Goal: Check status: Check status

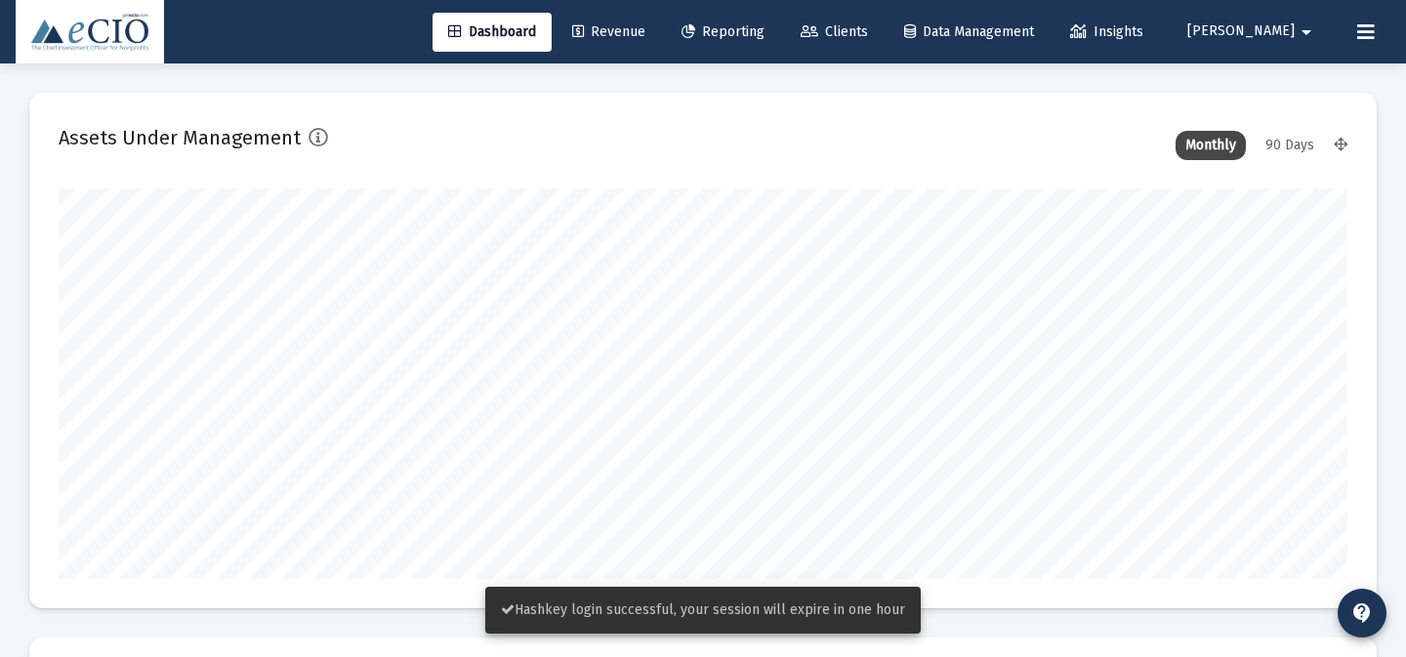
scroll to position [391, 693]
type input "[DATE]"
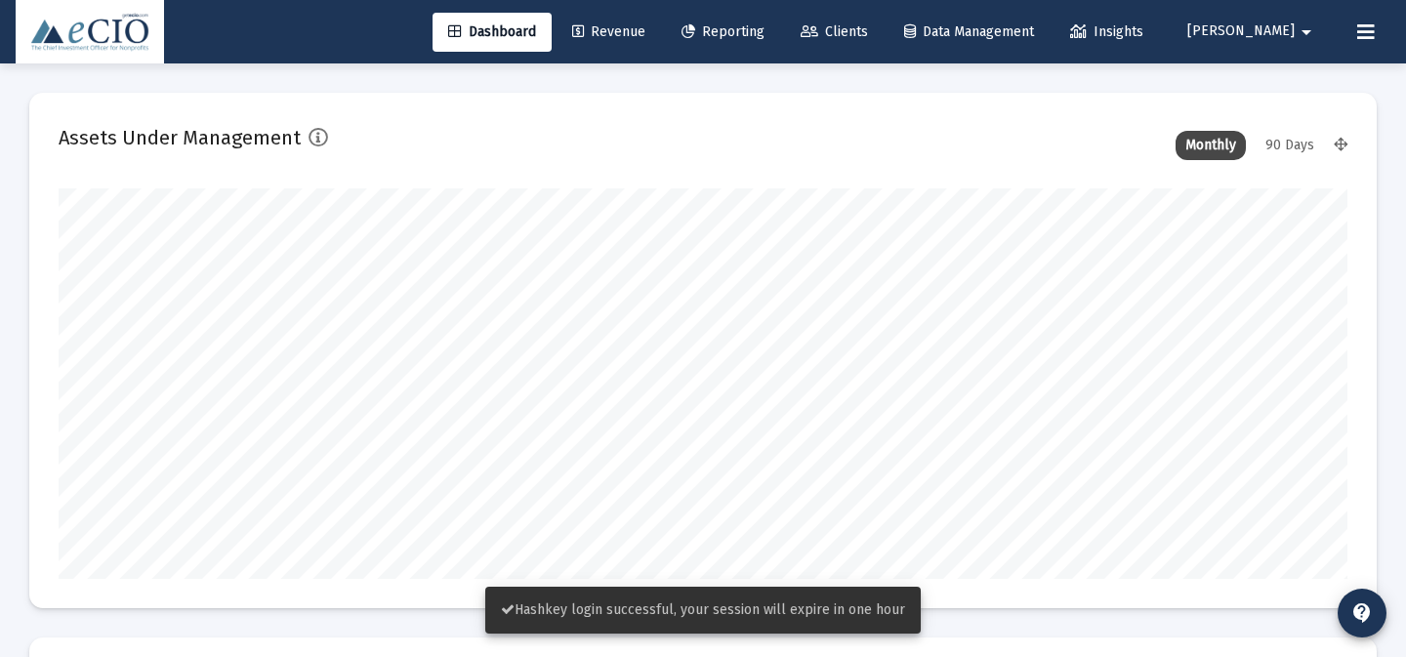
click at [779, 40] on link "Reporting" at bounding box center [723, 32] width 114 height 39
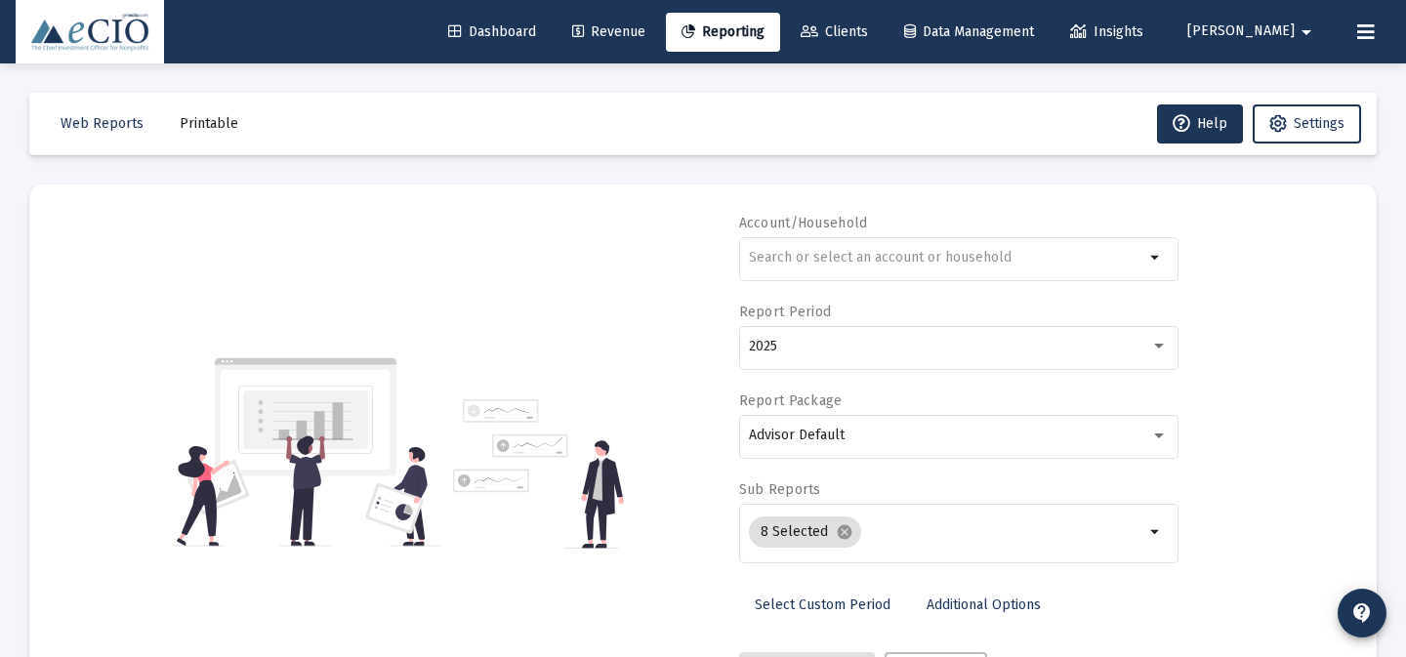
click at [645, 36] on span "Revenue" at bounding box center [608, 31] width 73 height 17
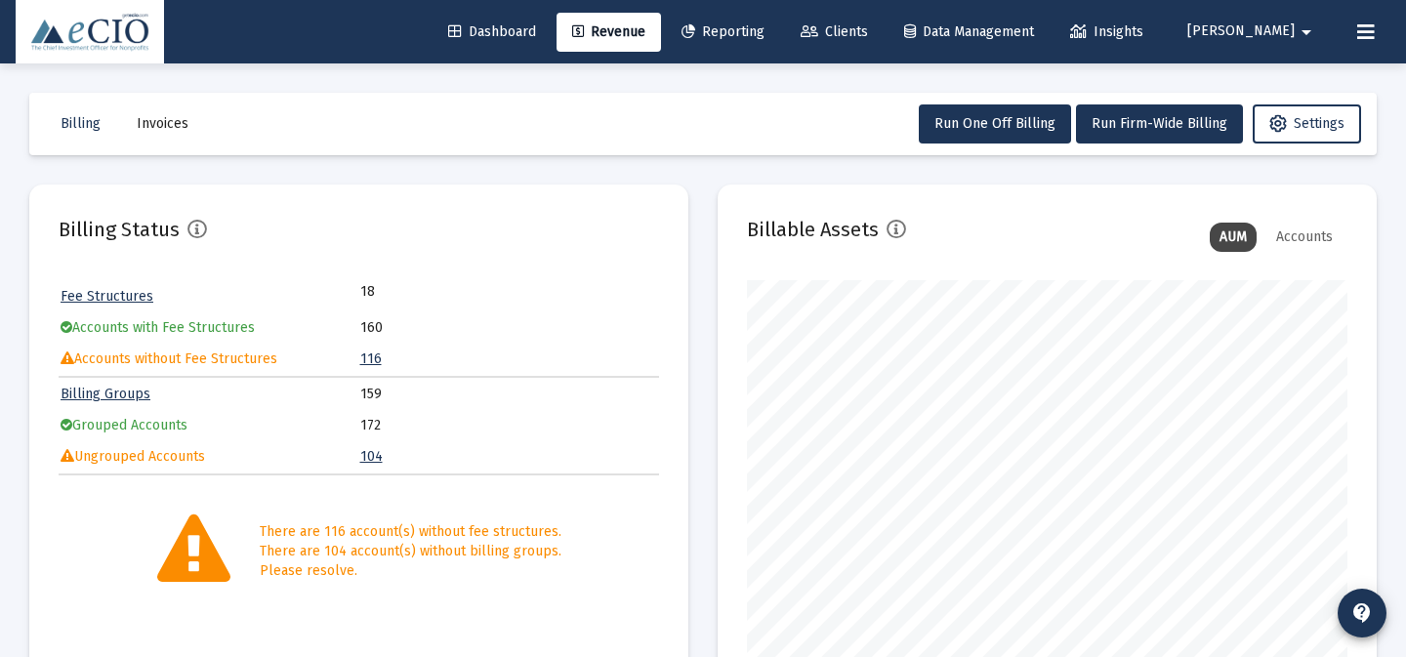
scroll to position [391, 600]
click at [536, 28] on span "Dashboard" at bounding box center [492, 31] width 88 height 17
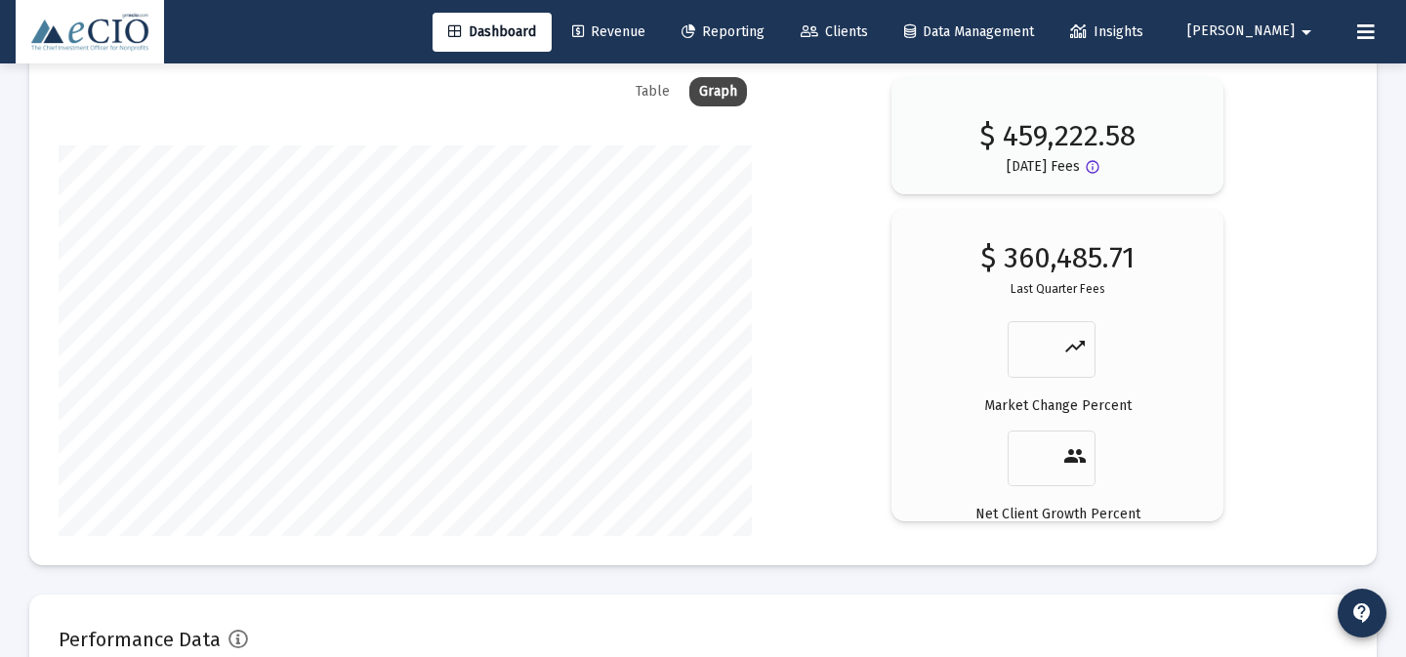
scroll to position [3525, 0]
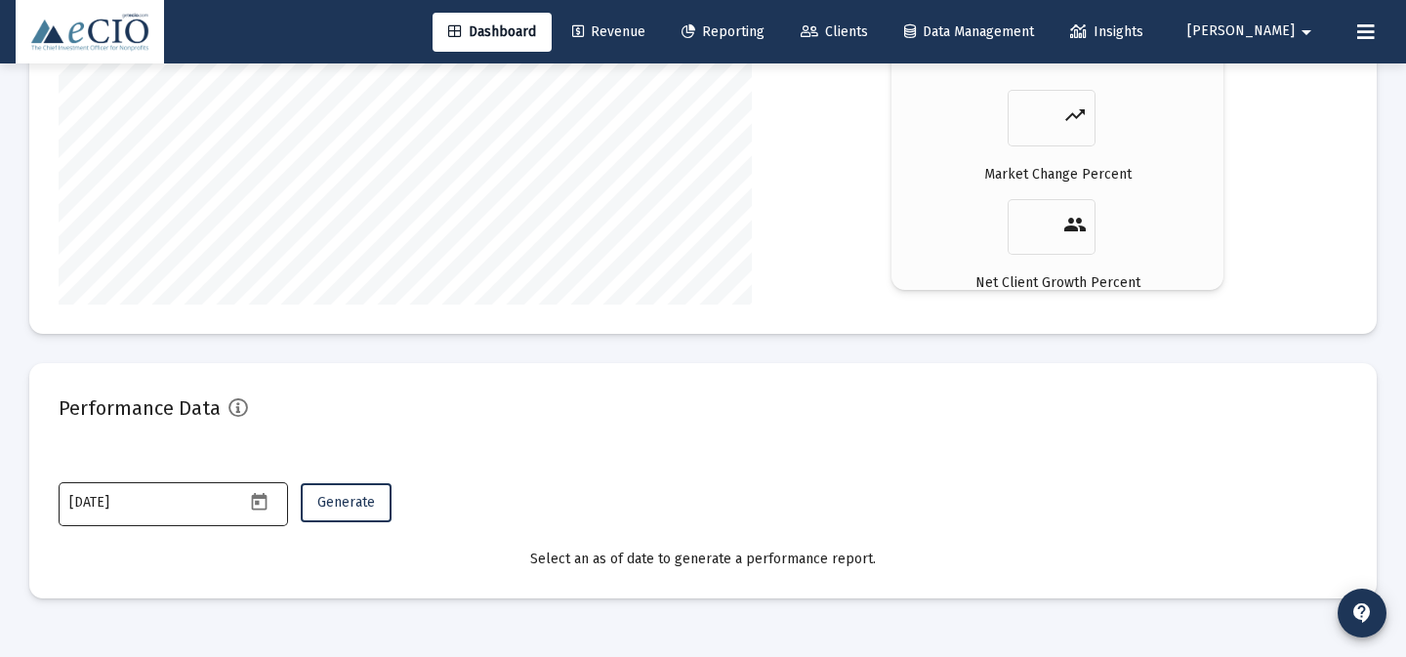
click at [263, 507] on icon "Open calendar" at bounding box center [259, 502] width 21 height 21
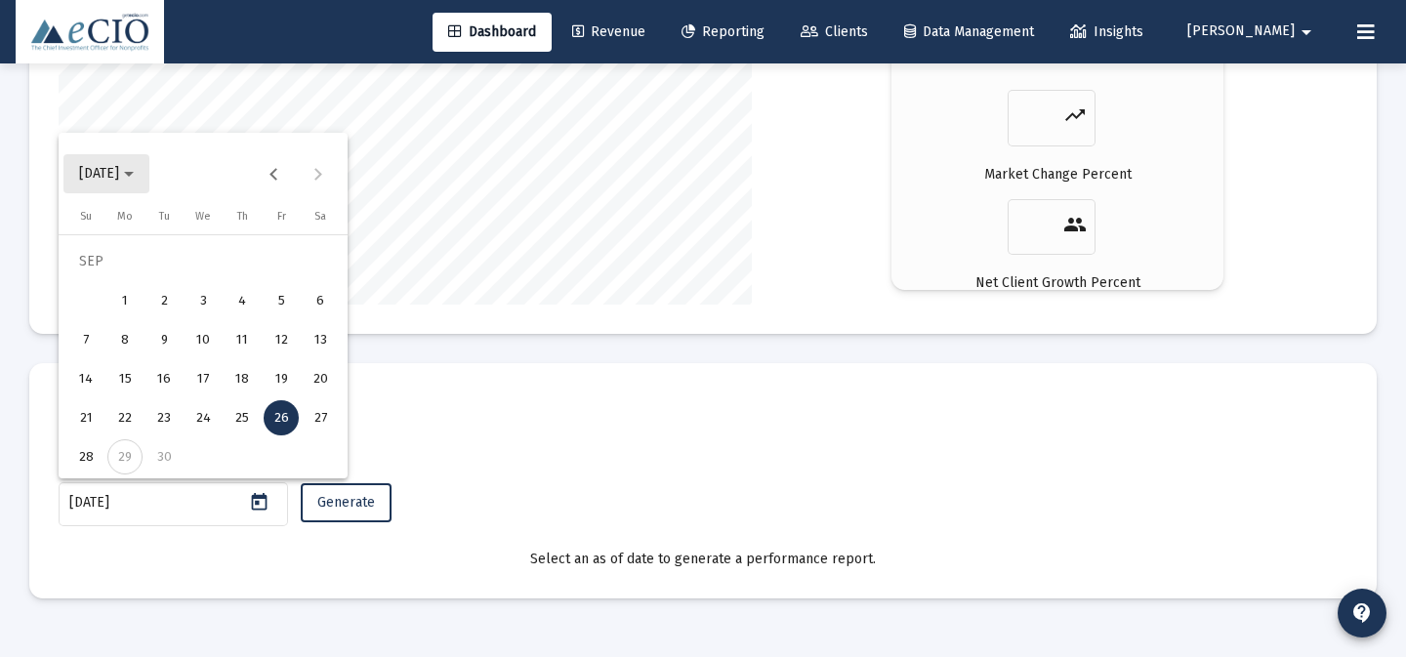
click at [131, 156] on button "[DATE]" at bounding box center [106, 173] width 86 height 39
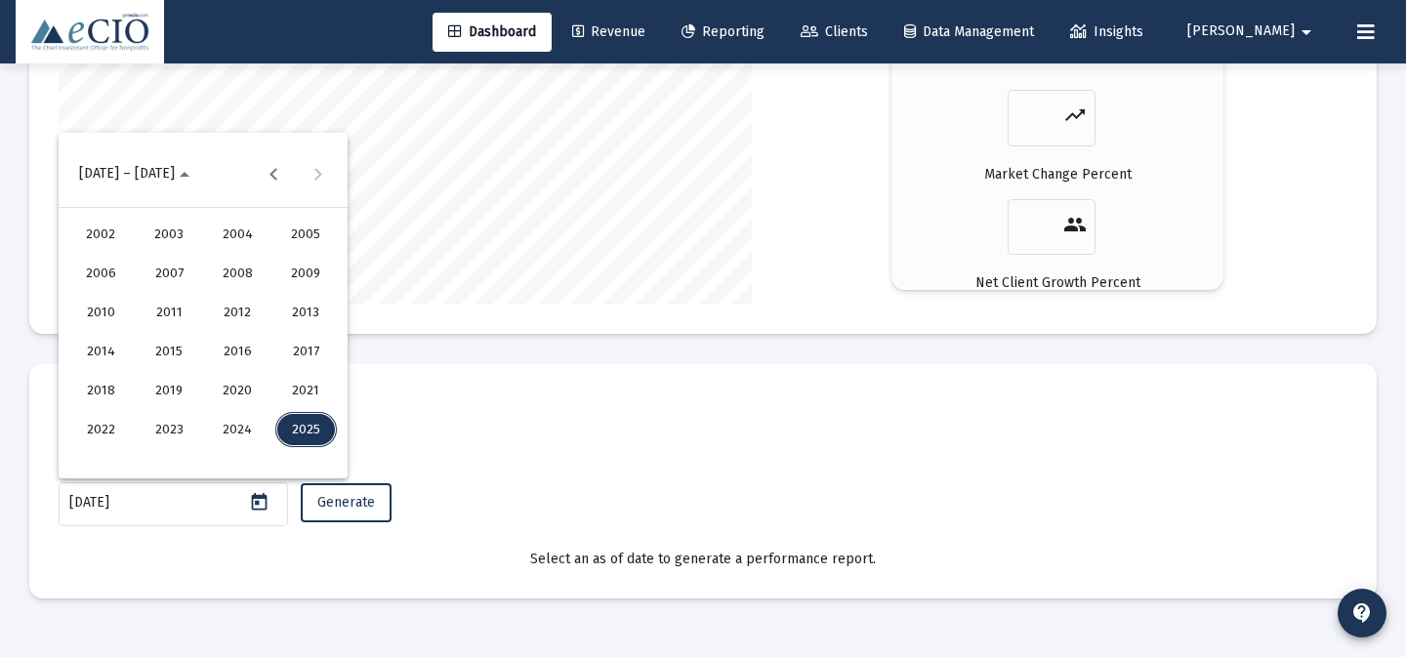
click at [304, 429] on div "2025" at bounding box center [306, 429] width 62 height 35
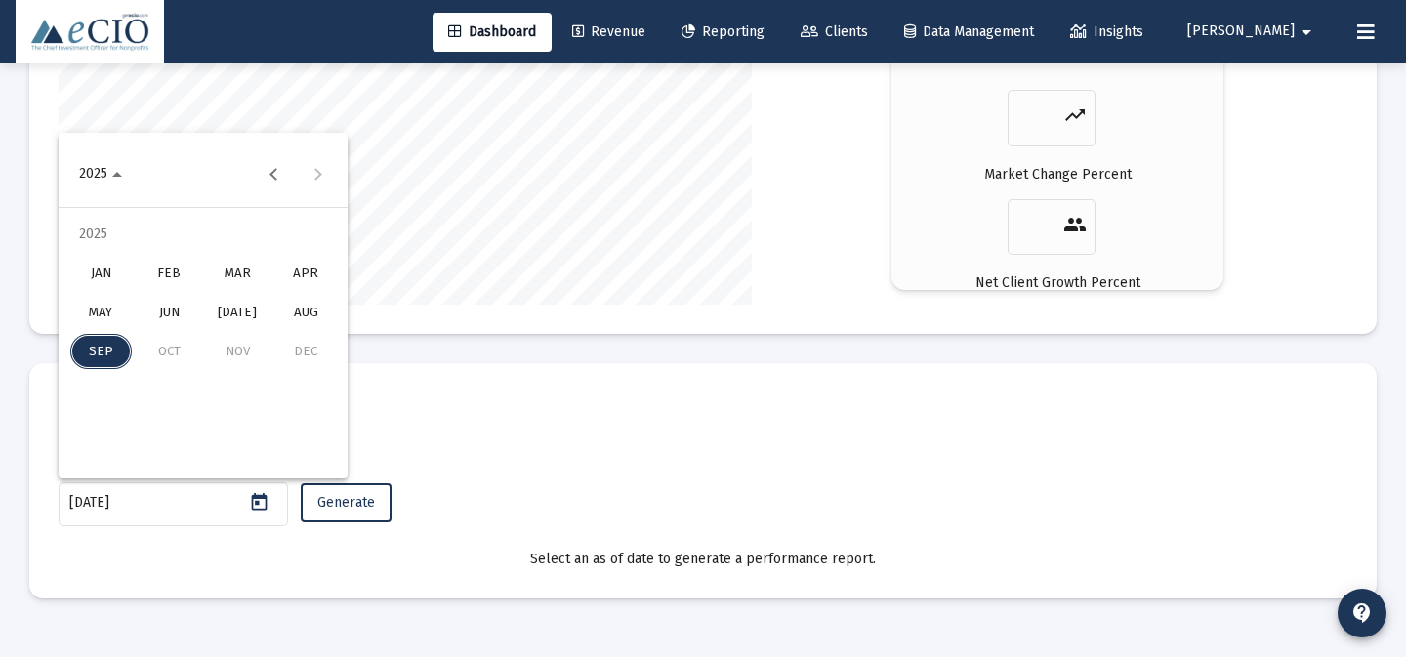
click at [193, 298] on button "JUN" at bounding box center [169, 312] width 68 height 39
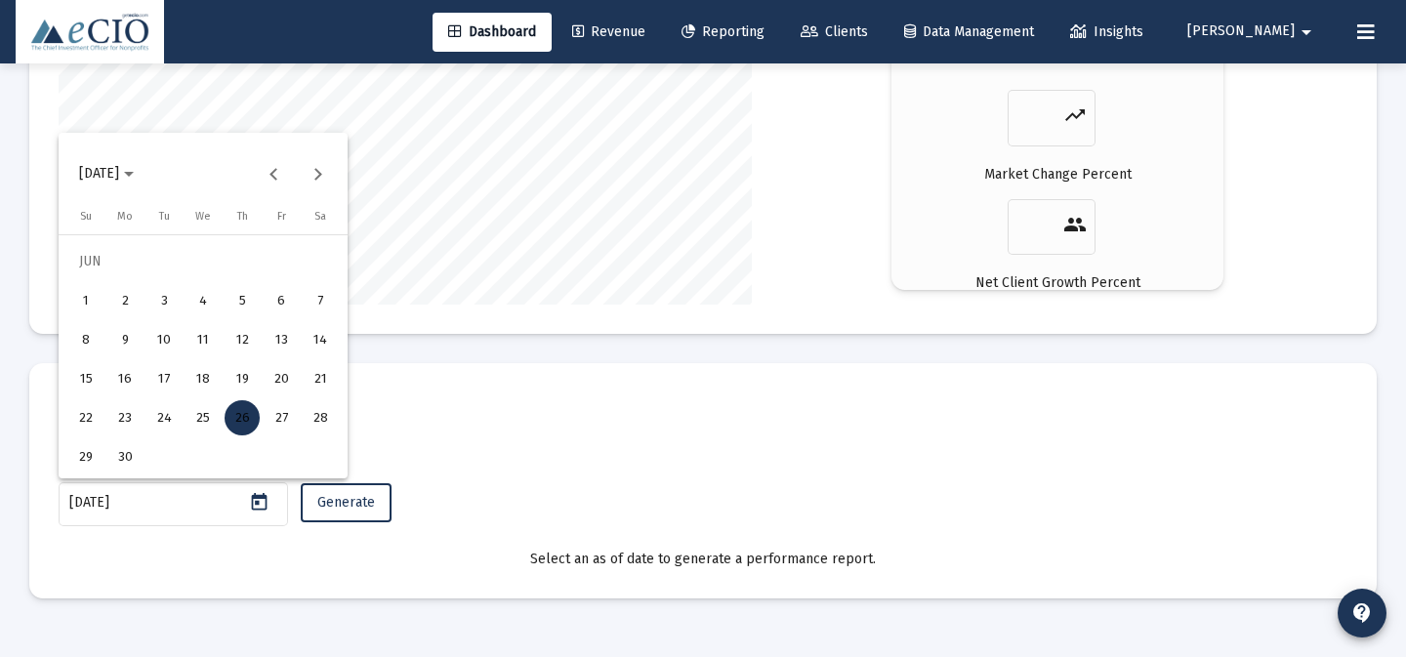
click at [348, 504] on div at bounding box center [703, 328] width 1406 height 657
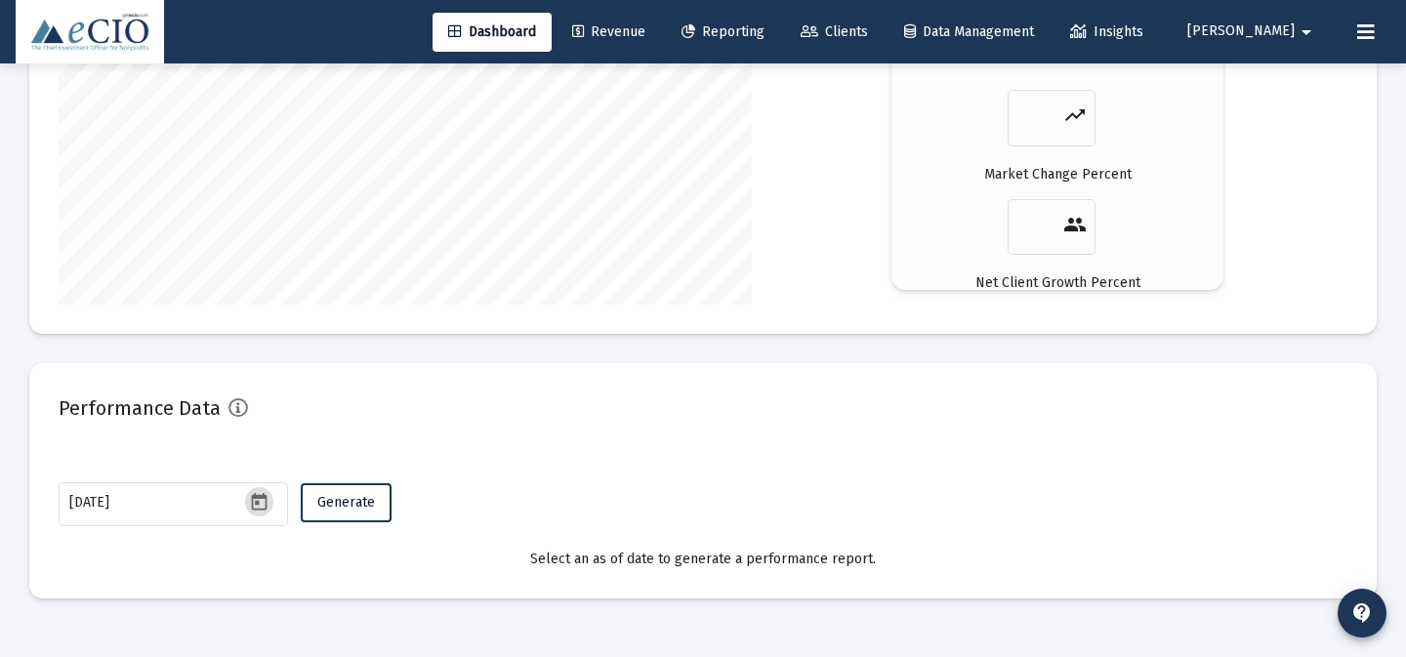
click at [349, 504] on span "Generate" at bounding box center [346, 502] width 58 height 17
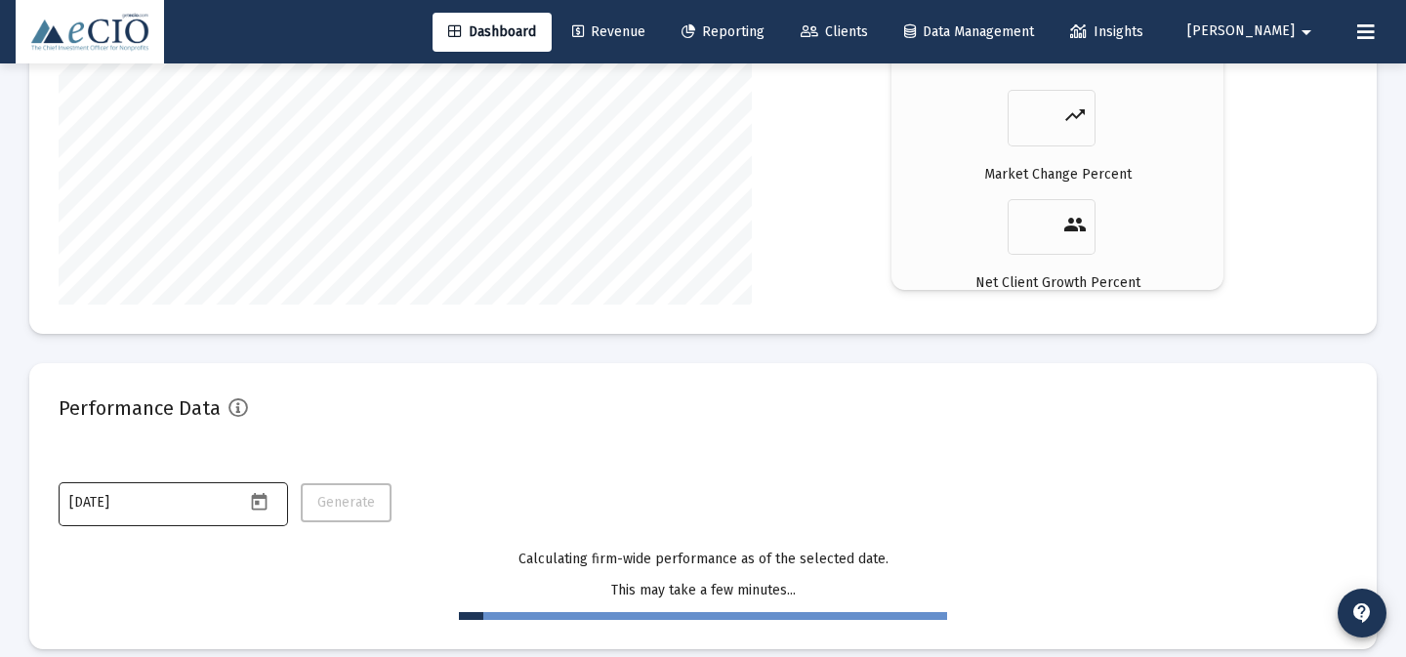
scroll to position [3576, 0]
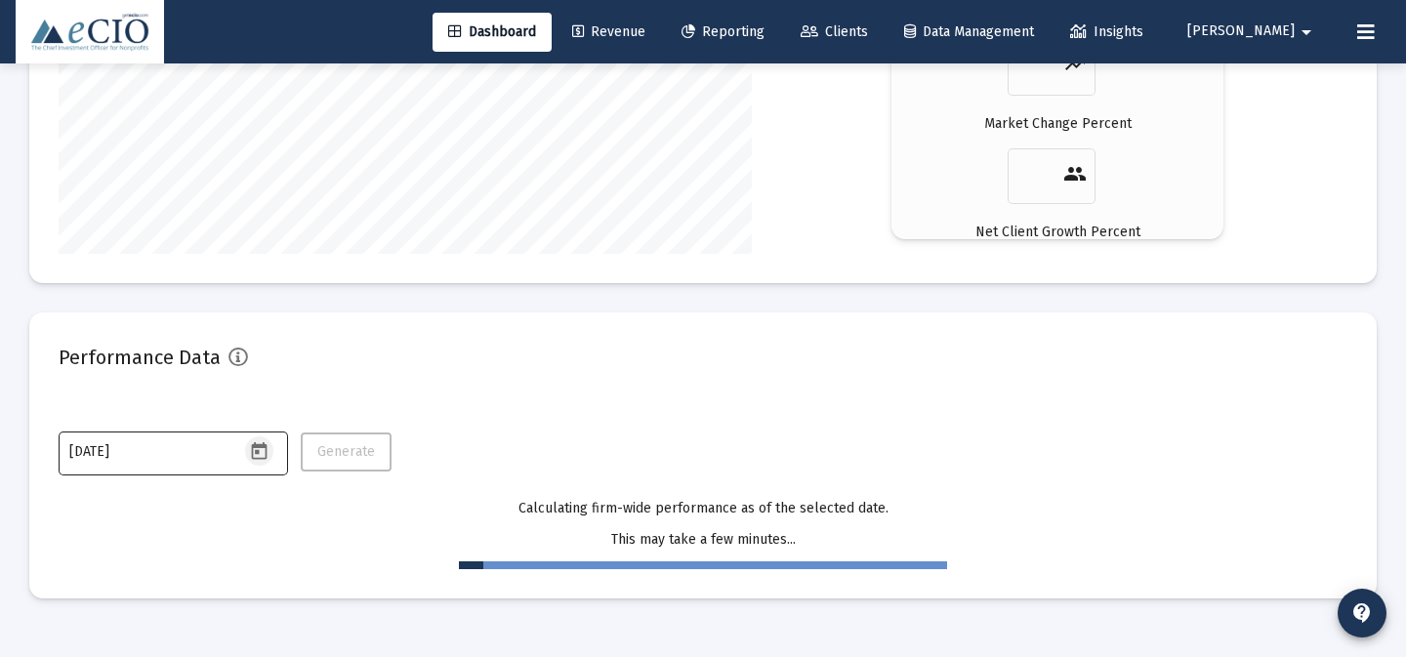
click at [260, 450] on icon "Open calendar" at bounding box center [259, 451] width 21 height 21
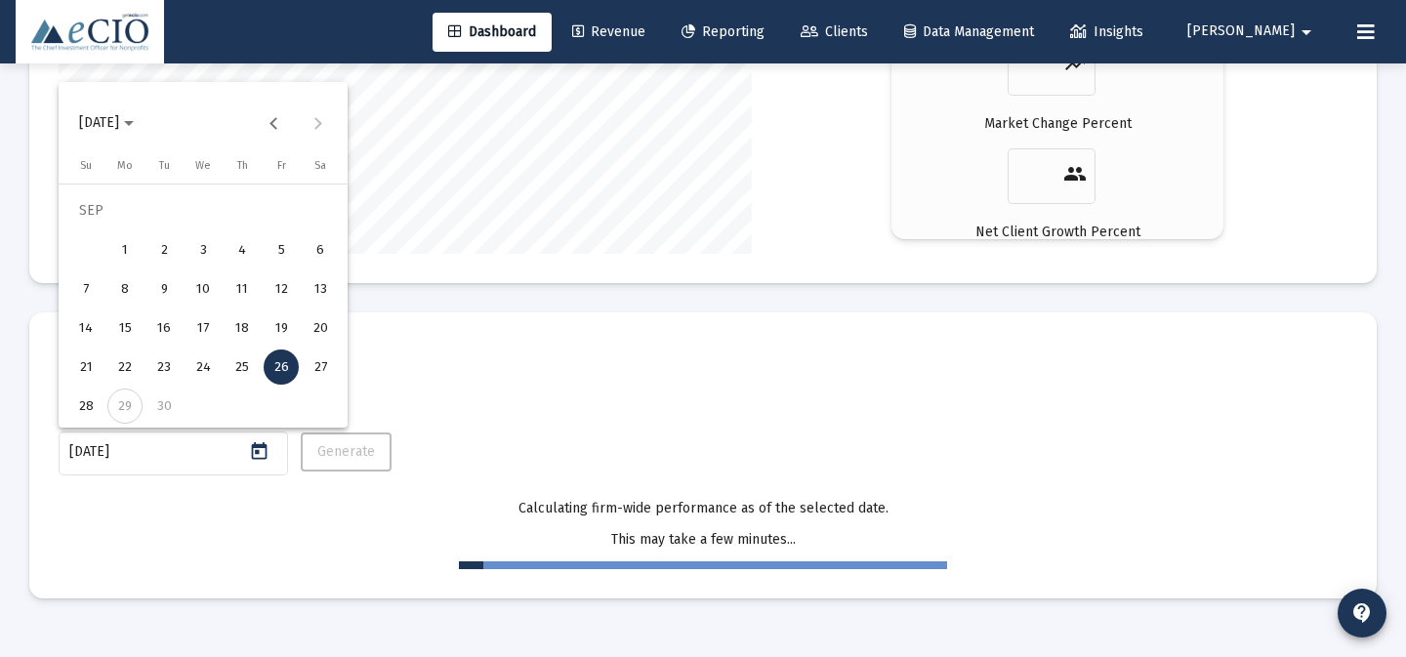
click at [119, 126] on span "[DATE]" at bounding box center [99, 122] width 40 height 17
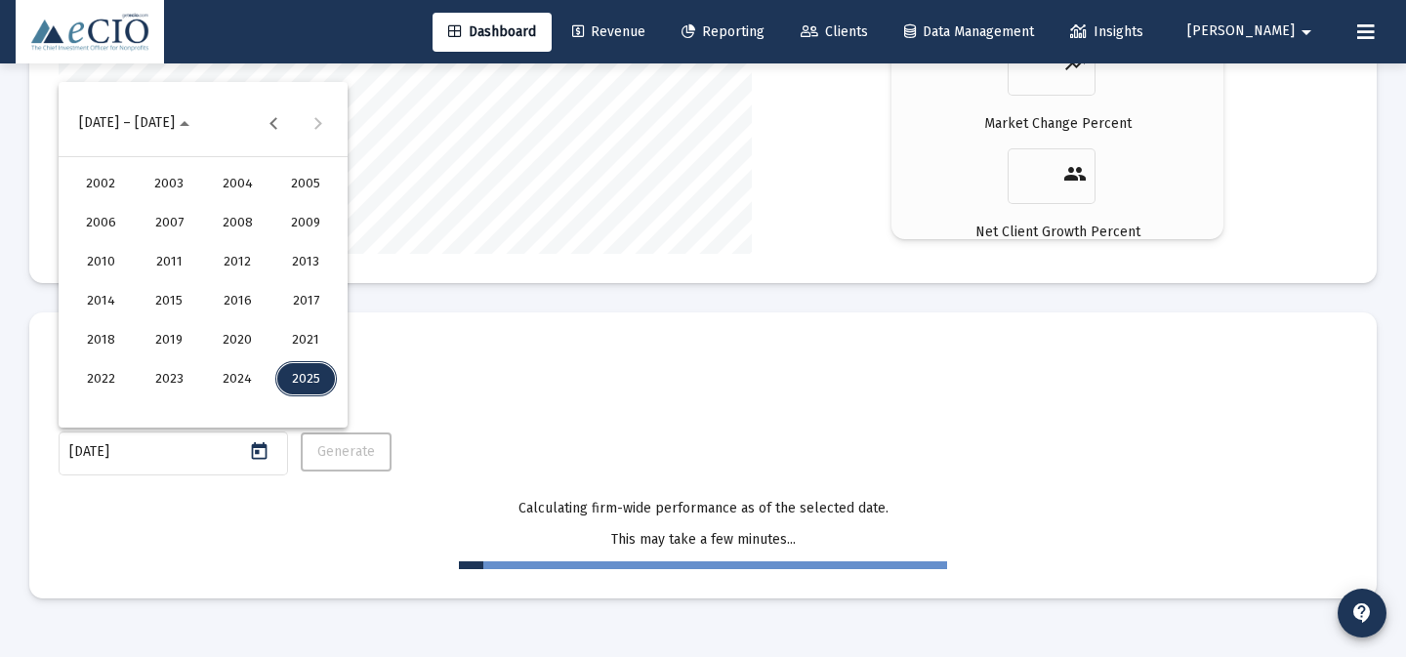
click at [300, 383] on div "2025" at bounding box center [306, 378] width 62 height 35
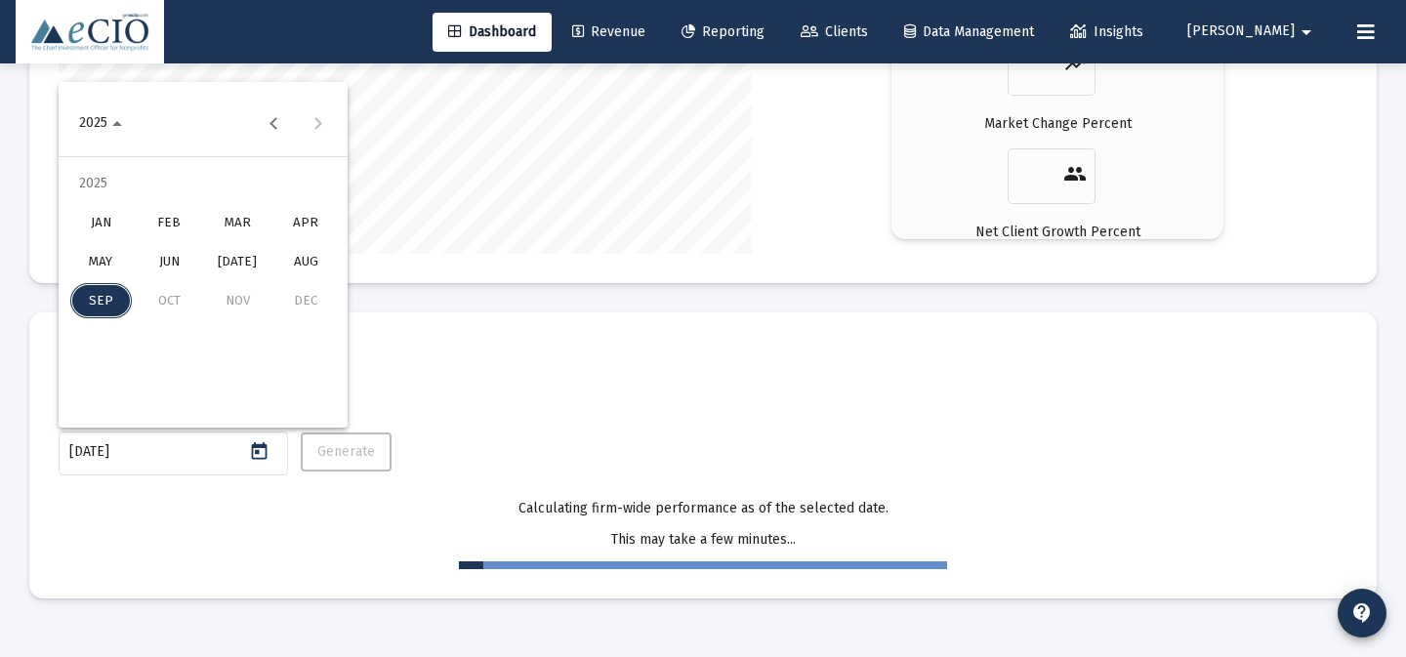
click at [263, 232] on div "MAR" at bounding box center [238, 222] width 62 height 35
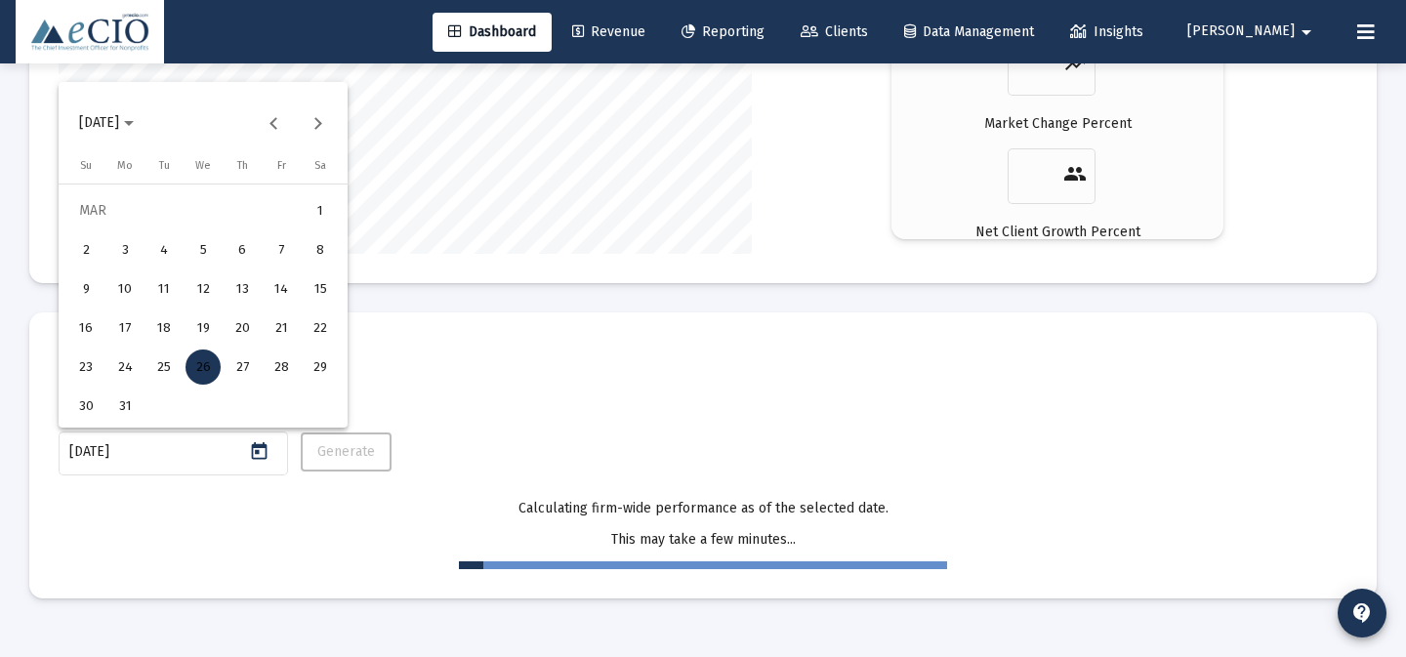
click at [120, 408] on div "31" at bounding box center [124, 406] width 35 height 35
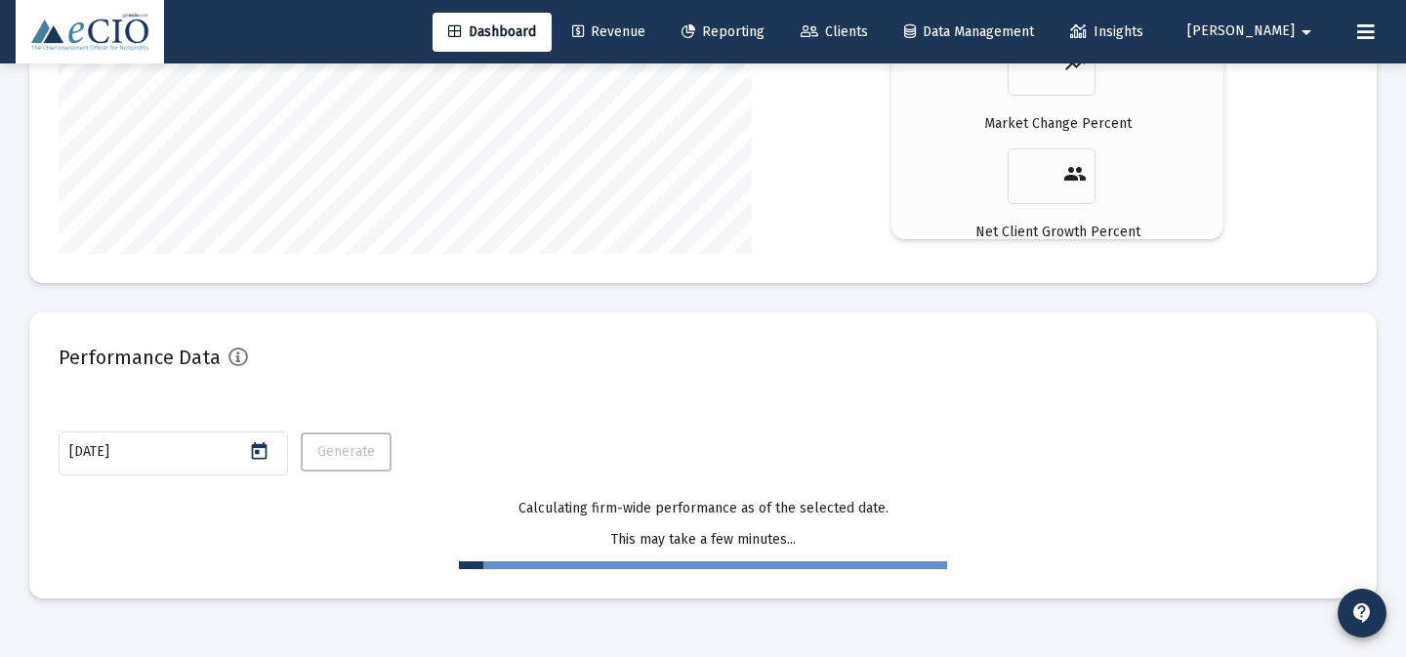
type input "2025-03-31"
click at [464, 410] on mat-card "Performance Data 2025-03-31 Generate Calculating firm-wide performance as of th…" at bounding box center [702, 455] width 1347 height 286
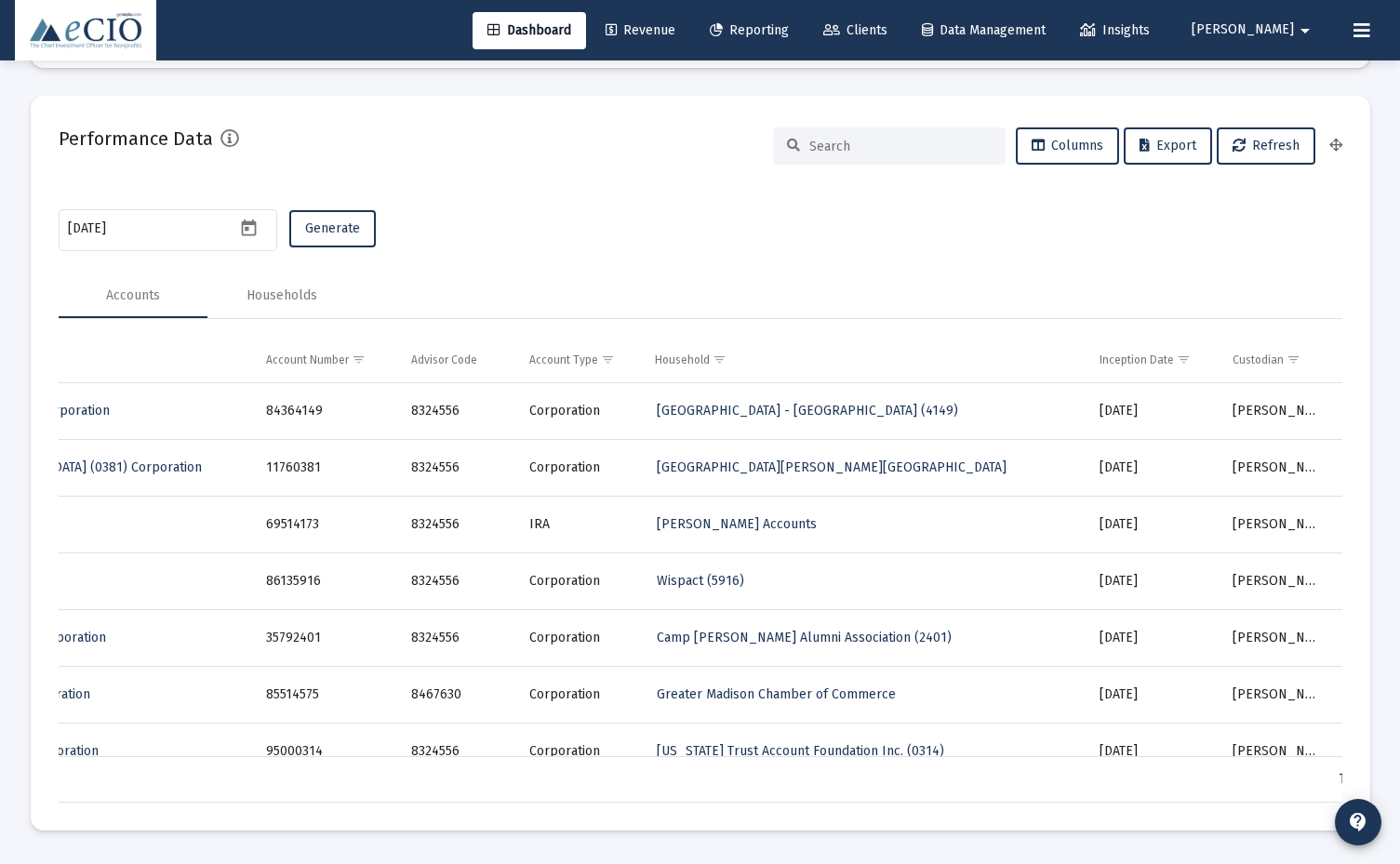
scroll to position [0, 750]
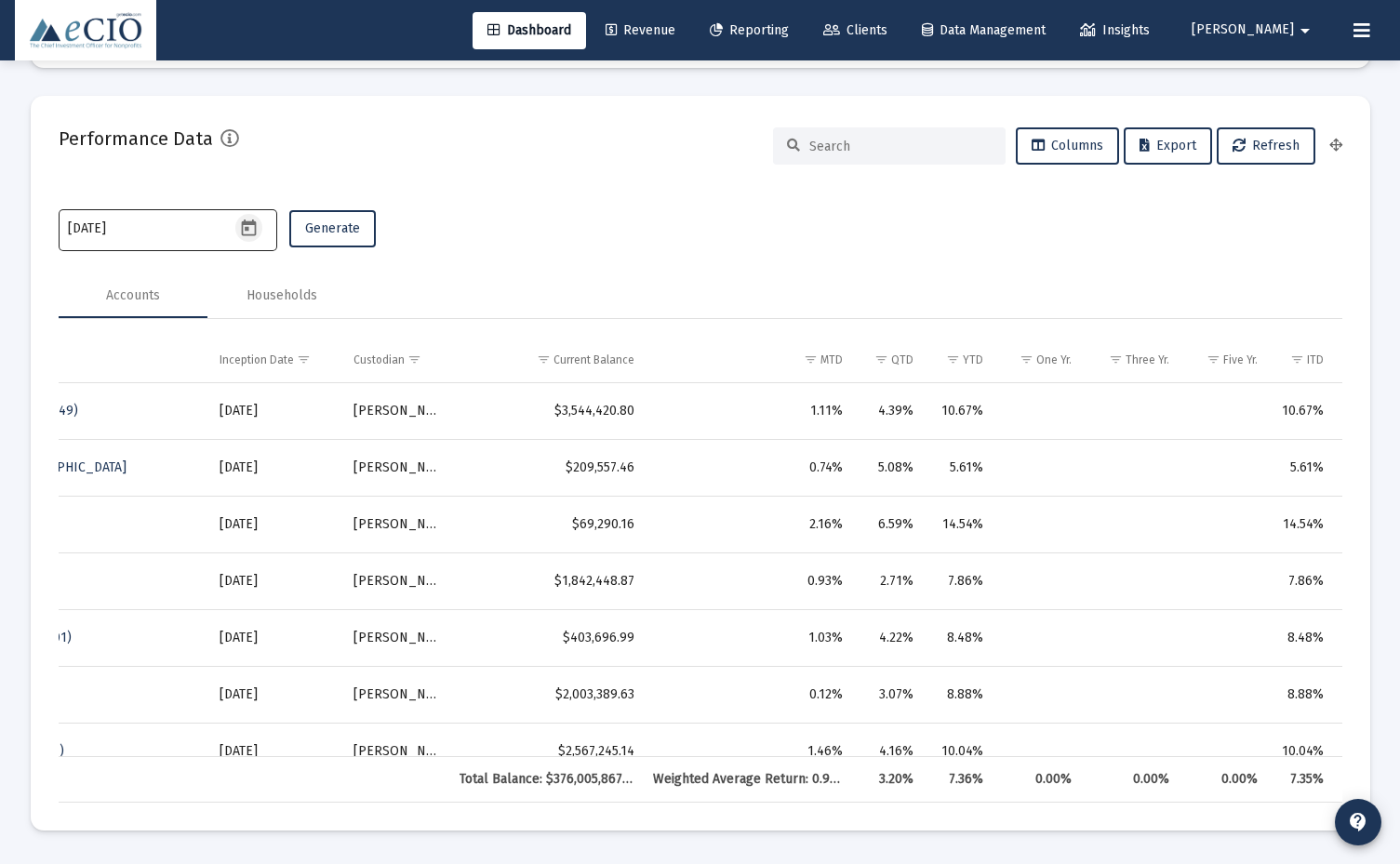
click at [248, 240] on button "Open calendar" at bounding box center [249, 228] width 27 height 27
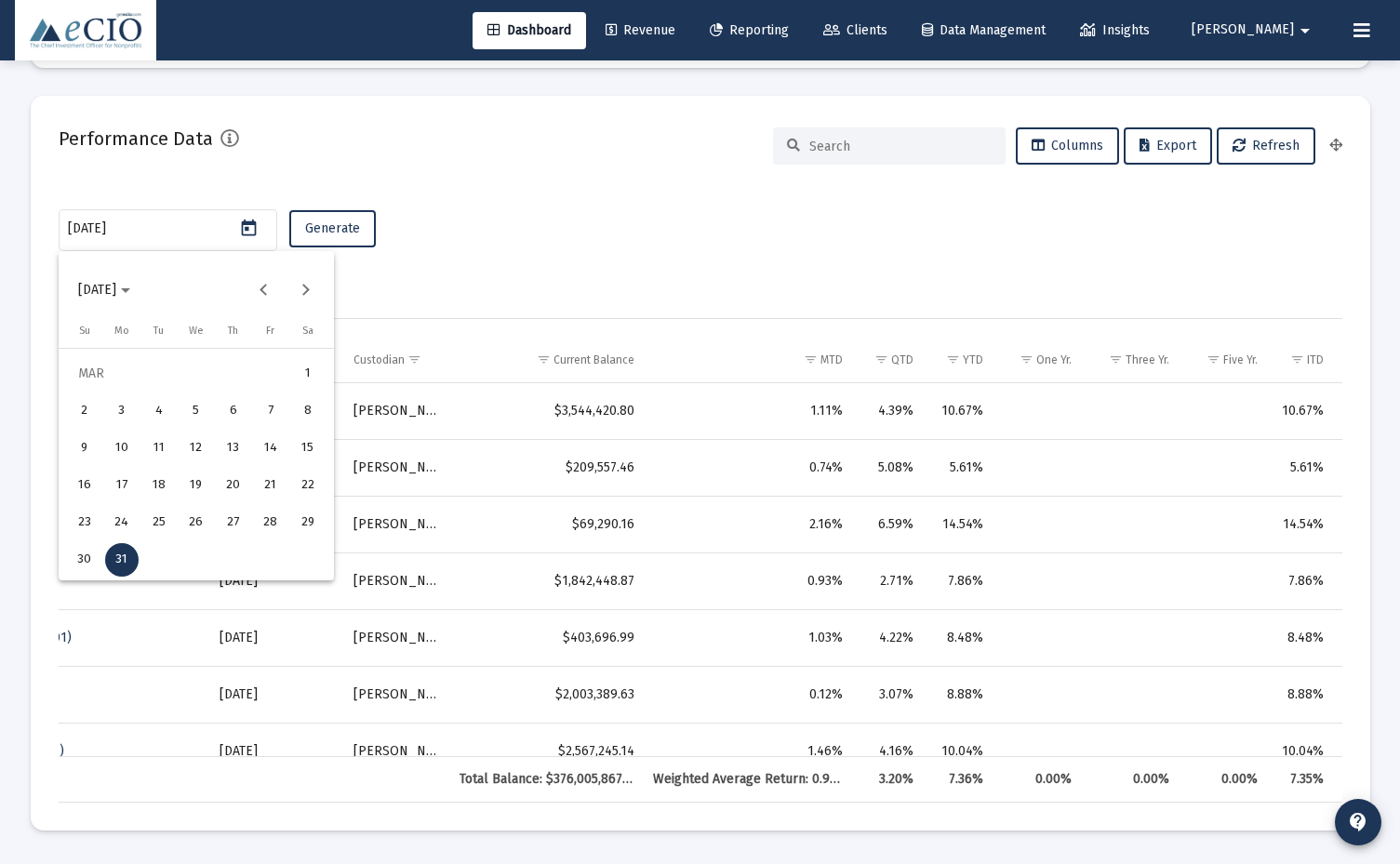
click at [502, 212] on div at bounding box center [700, 432] width 1400 height 864
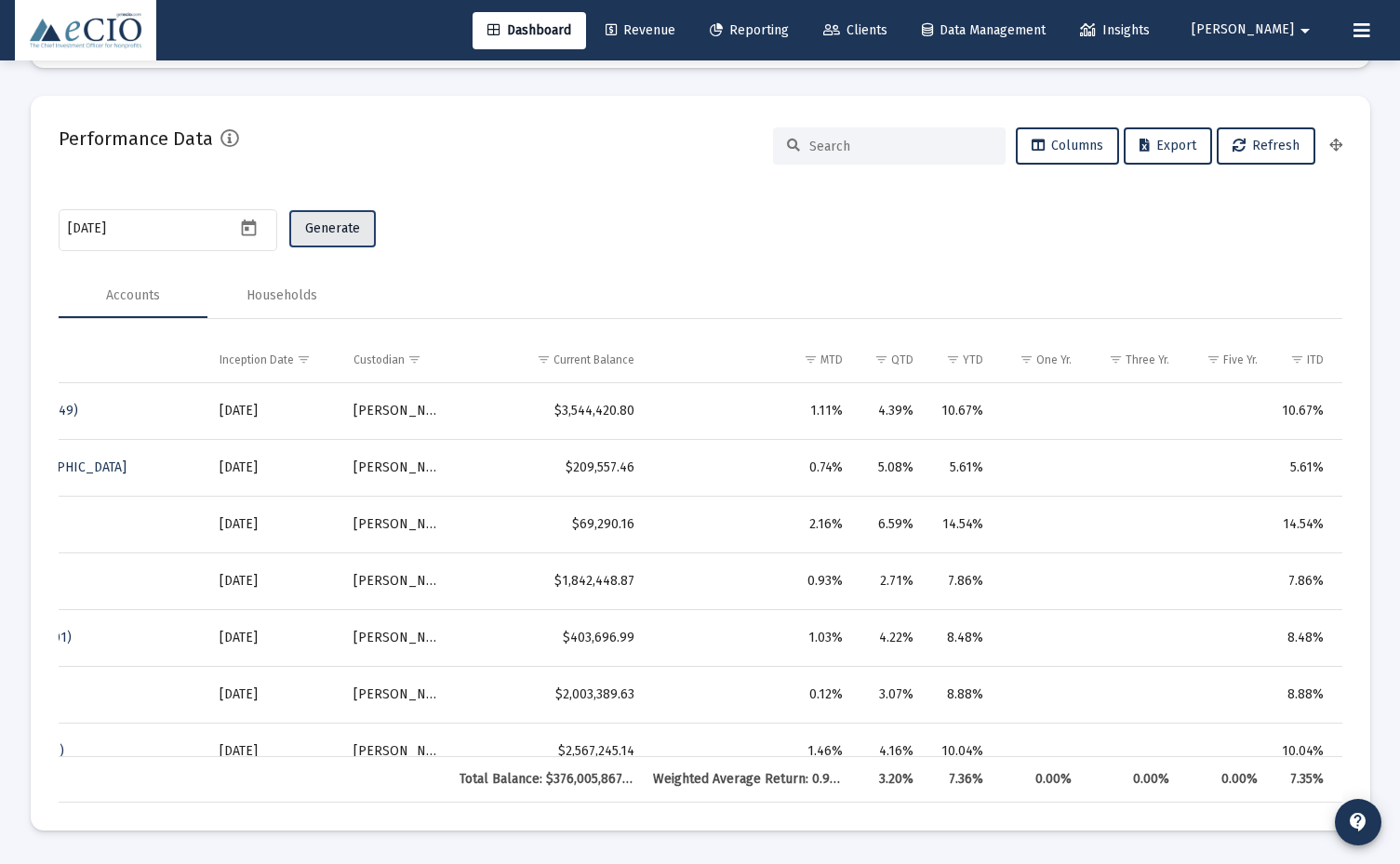
click at [367, 222] on button "Generate" at bounding box center [333, 229] width 87 height 37
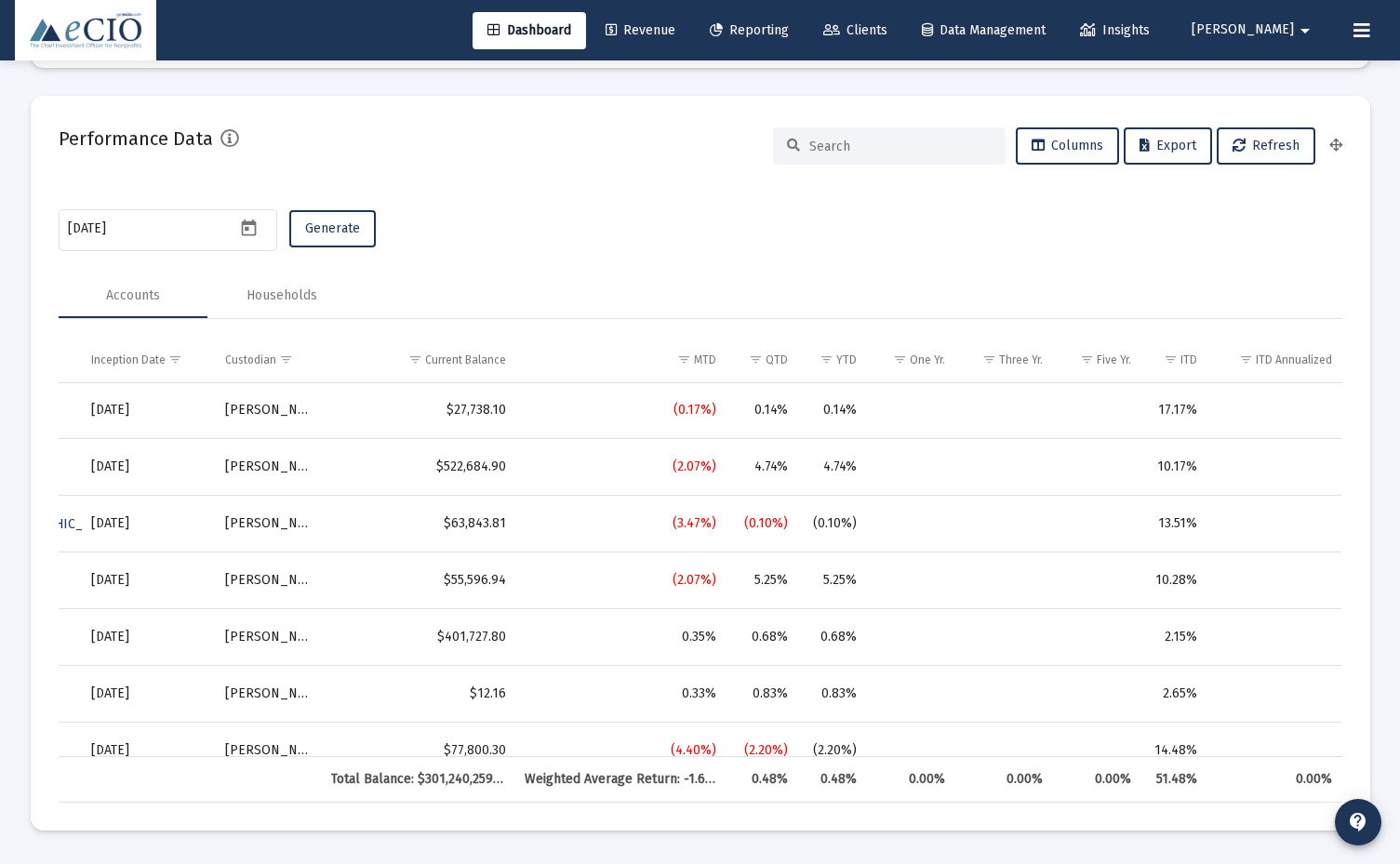
scroll to position [0, 1148]
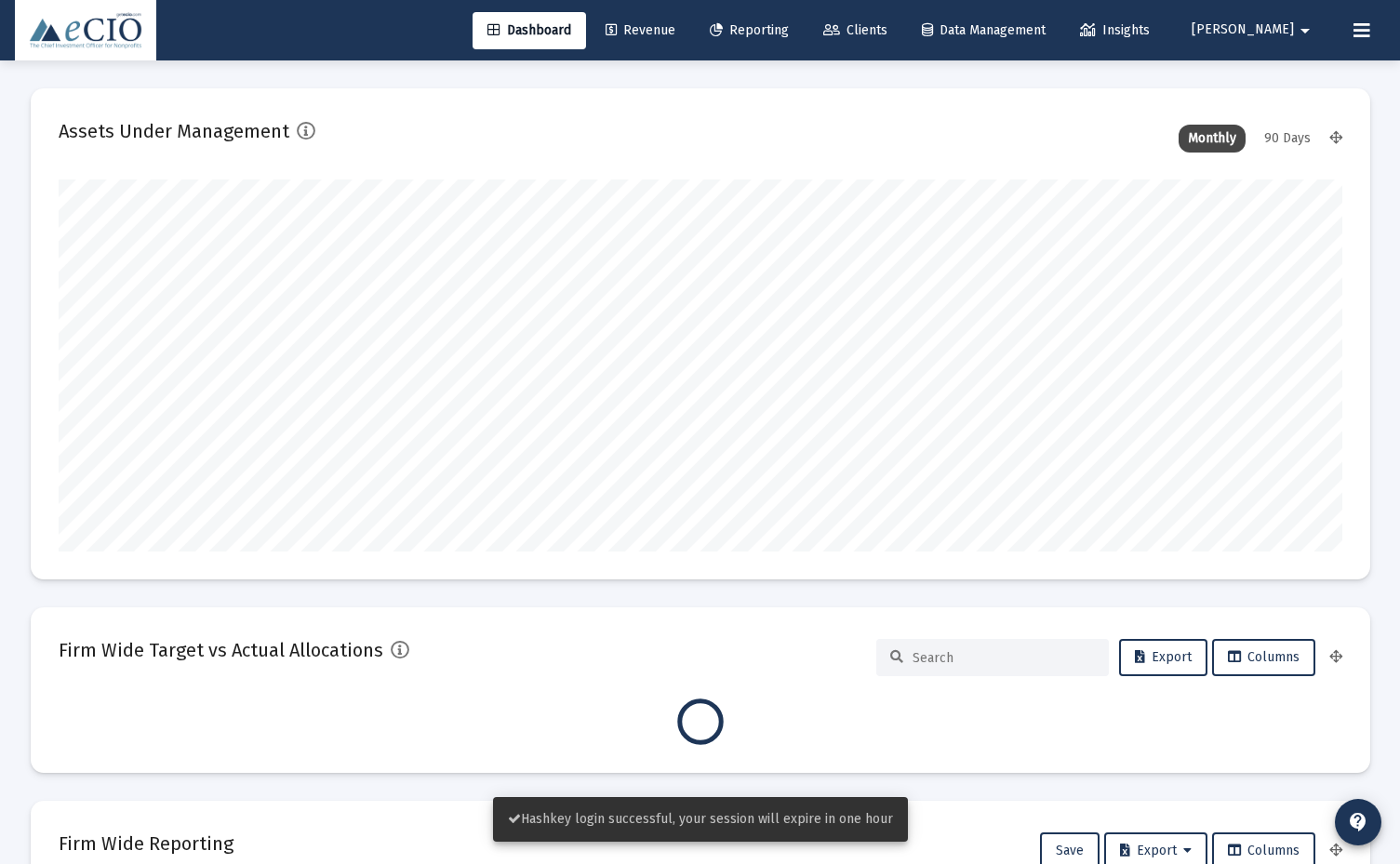
scroll to position [372, 1284]
type input "[DATE]"
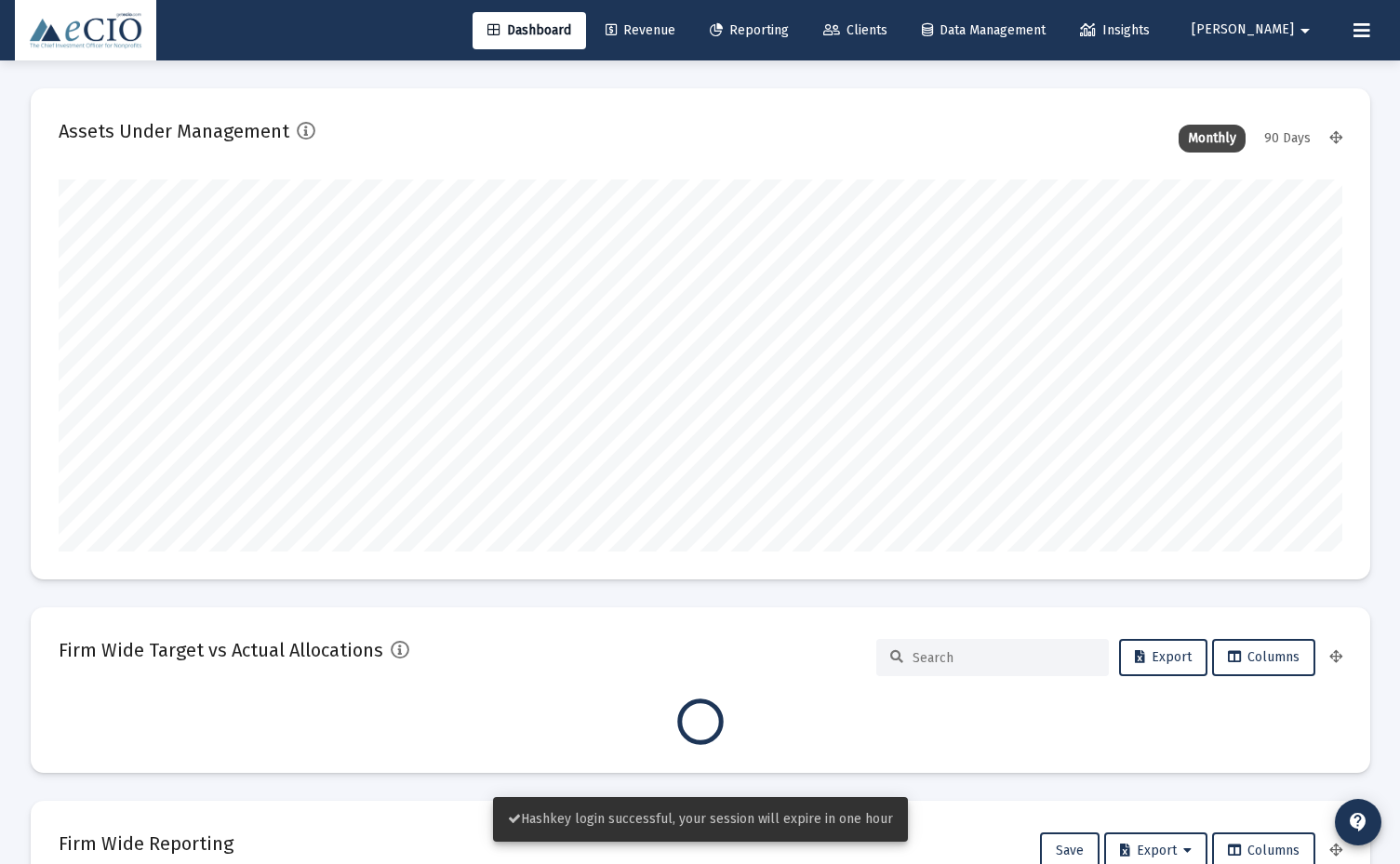
click at [789, 27] on span "Reporting" at bounding box center [749, 30] width 79 height 16
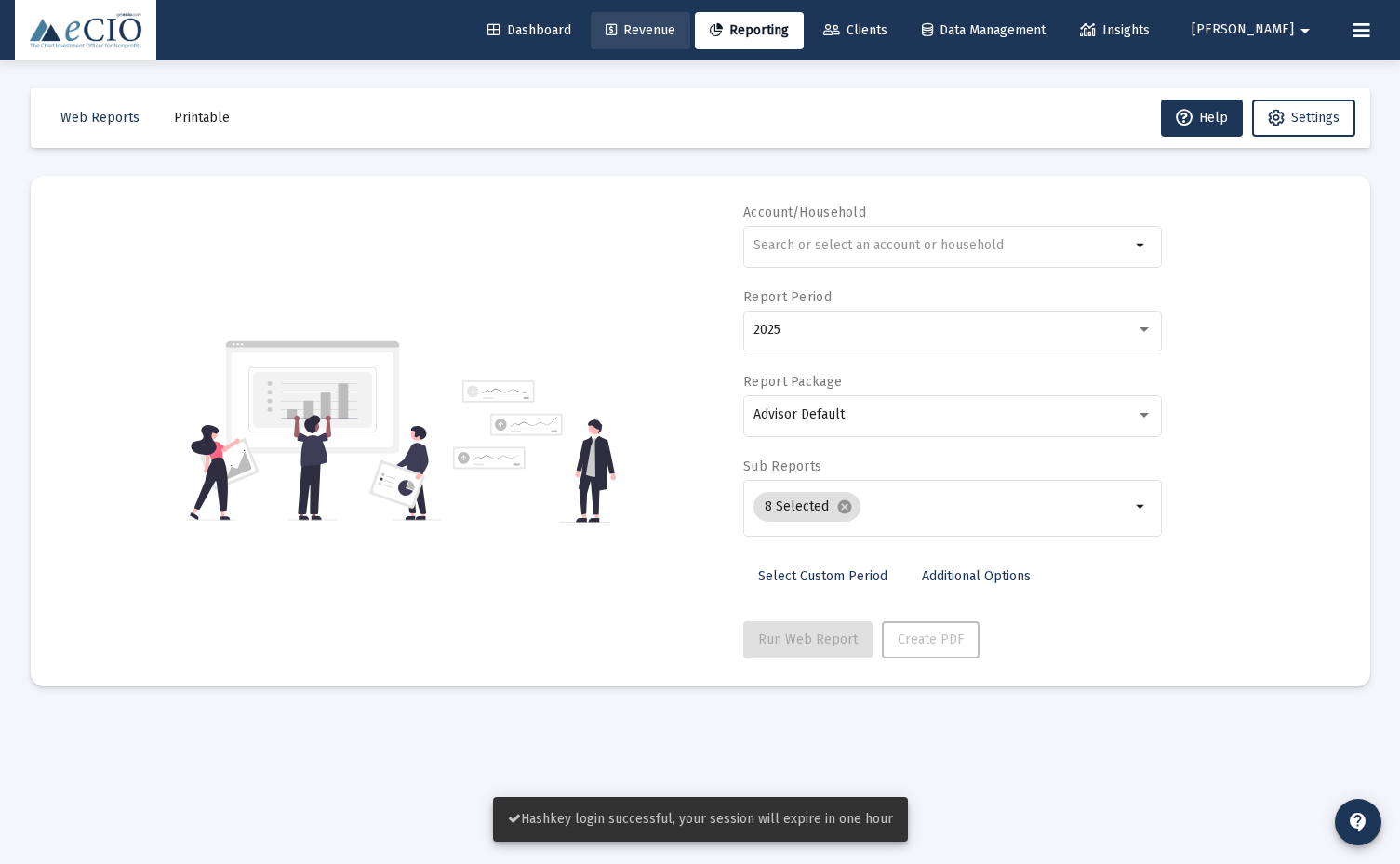
click at [676, 25] on span "Revenue" at bounding box center [640, 30] width 70 height 16
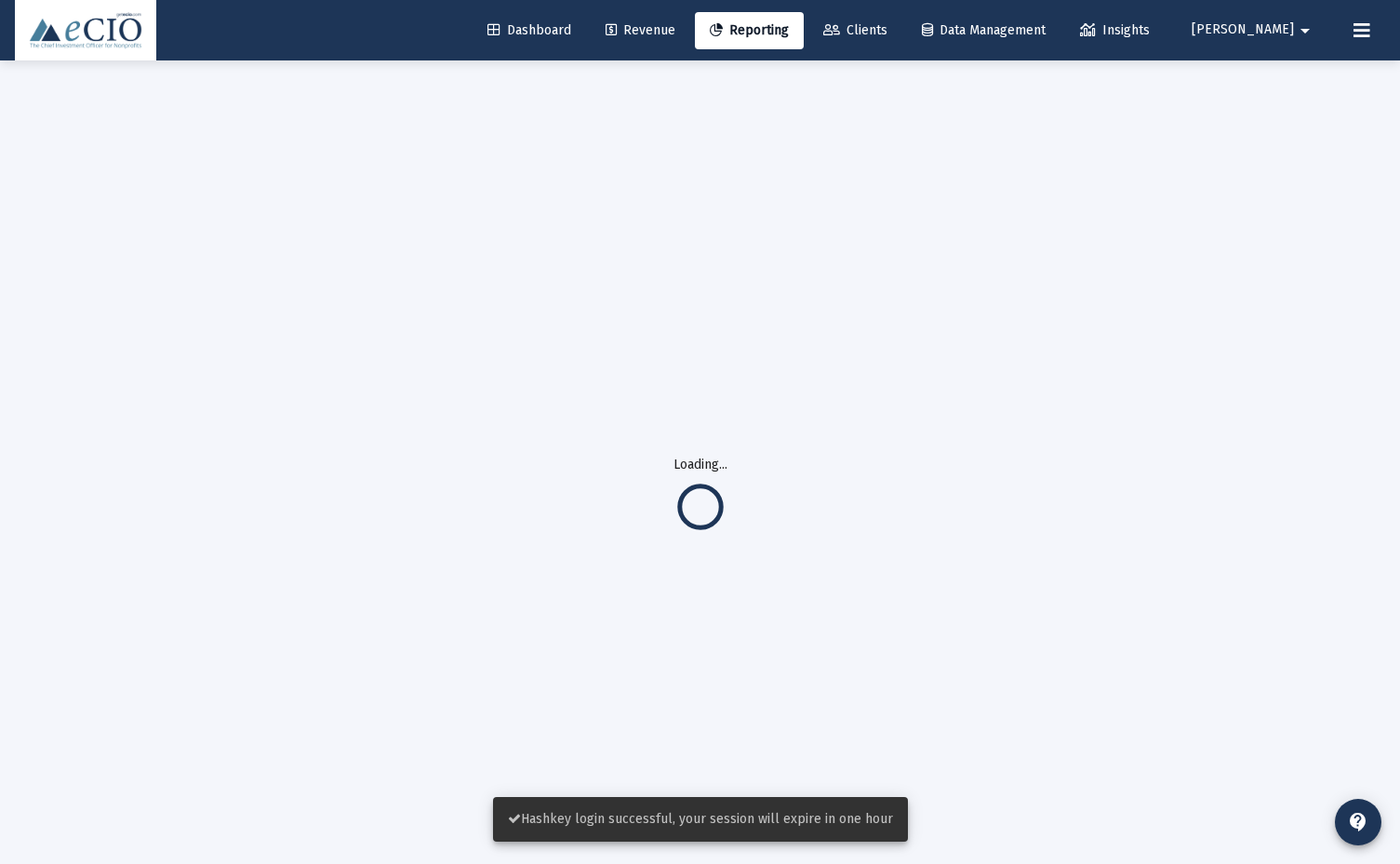
click at [571, 26] on span "Dashboard" at bounding box center [530, 30] width 84 height 16
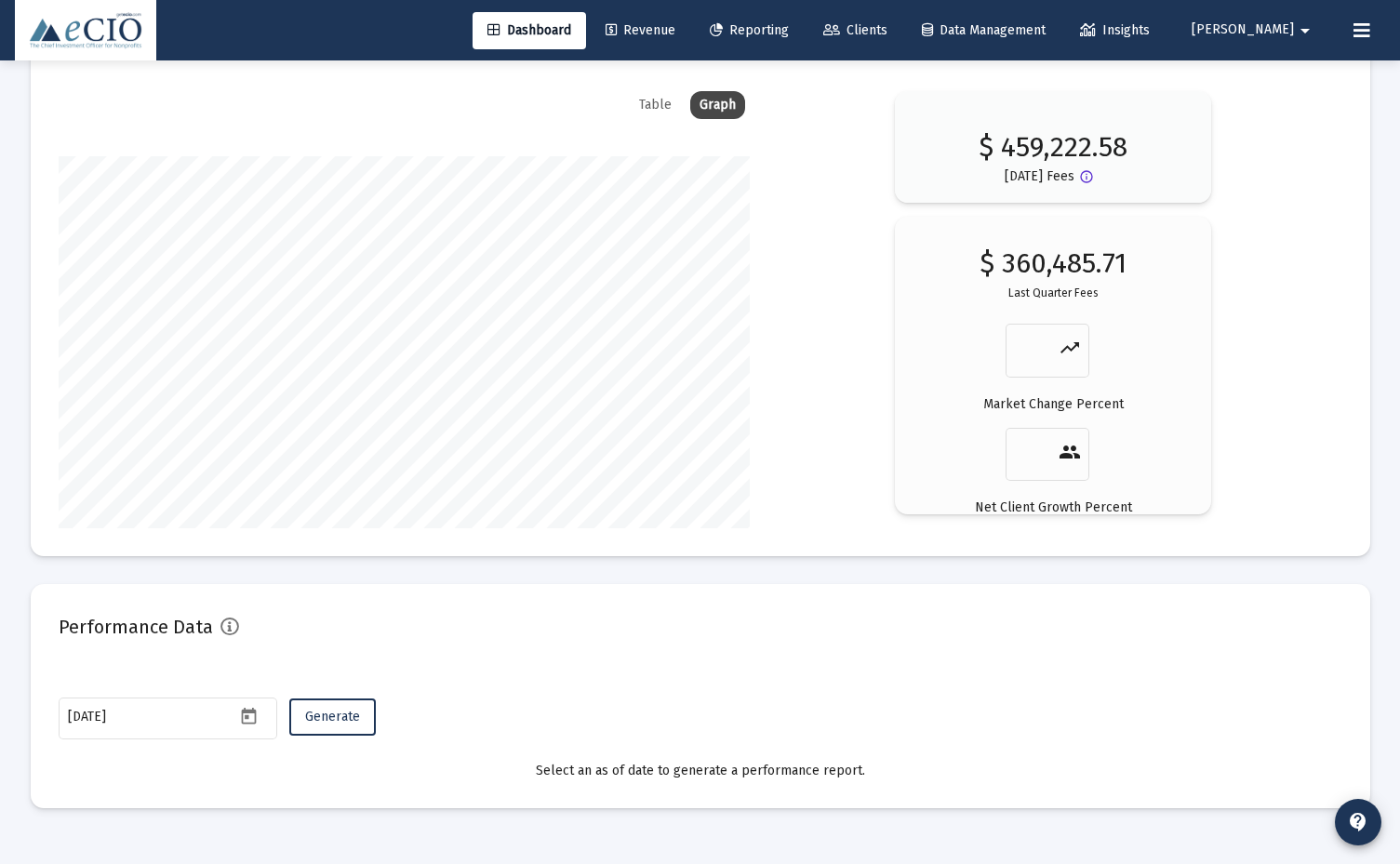
scroll to position [893, 0]
click at [254, 710] on icon "Open calendar" at bounding box center [250, 716] width 15 height 17
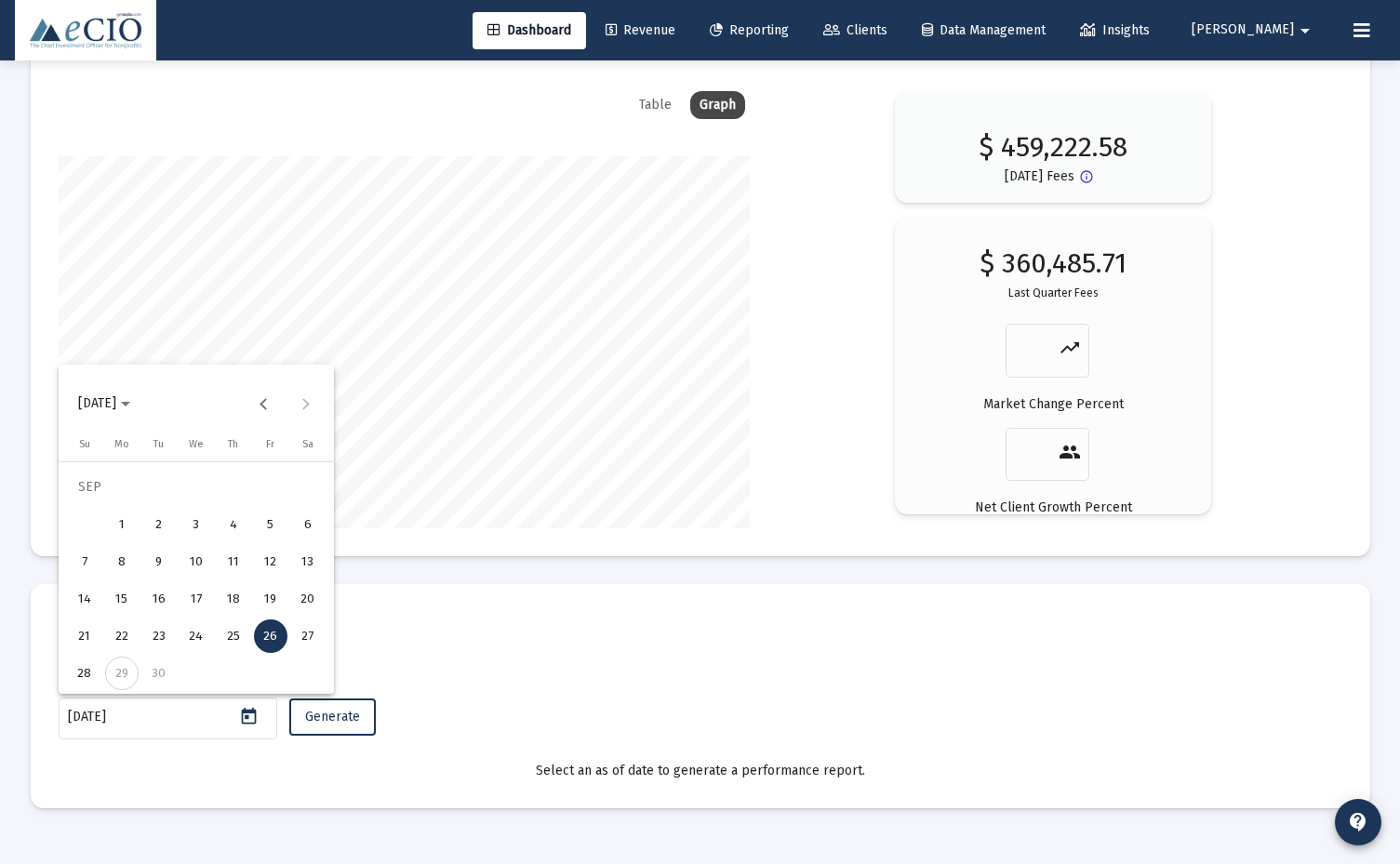
click at [140, 415] on button "[DATE]" at bounding box center [104, 403] width 82 height 37
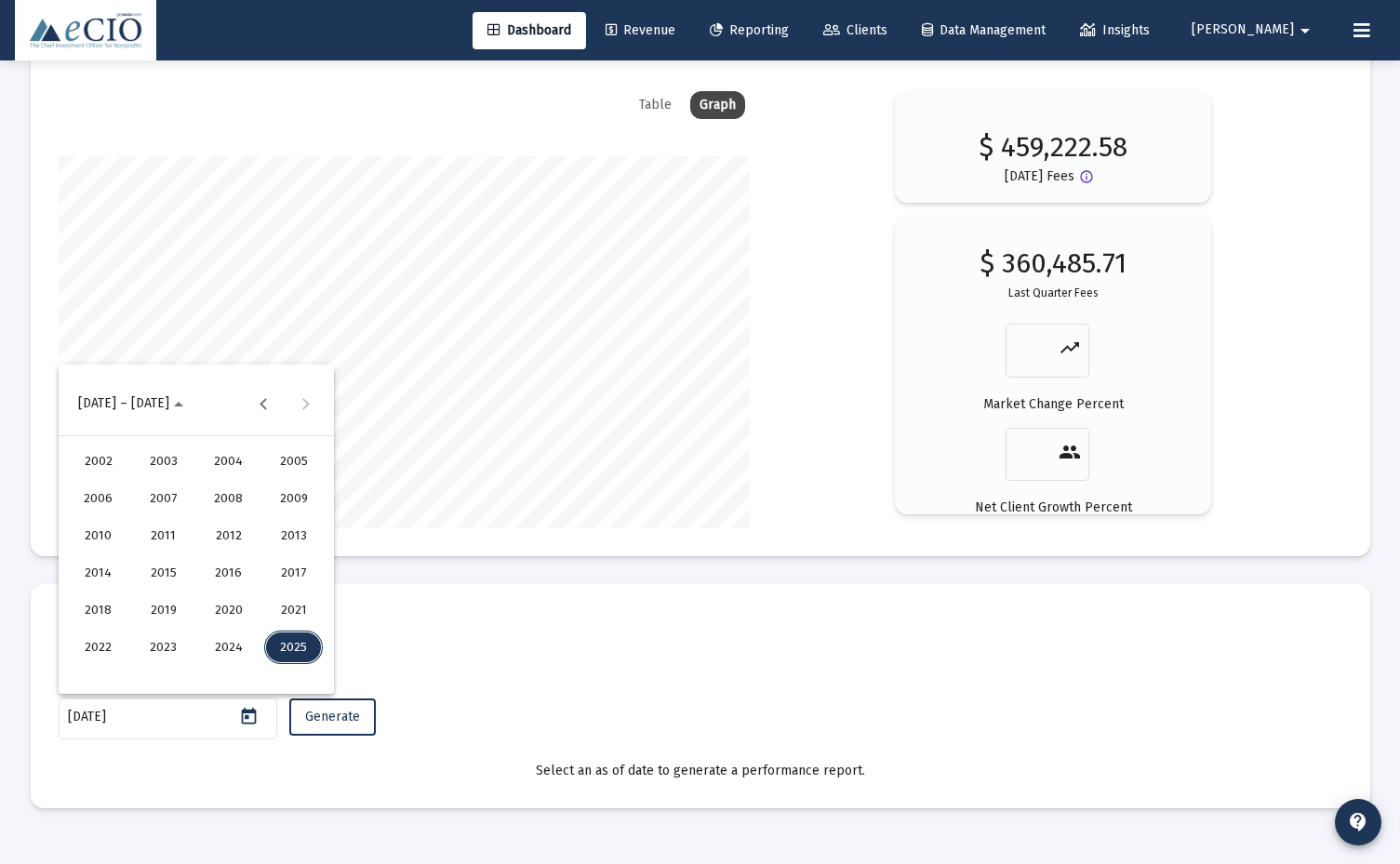
click at [181, 650] on div "2023" at bounding box center [164, 647] width 59 height 33
click at [284, 571] on div "DEC" at bounding box center [294, 573] width 59 height 33
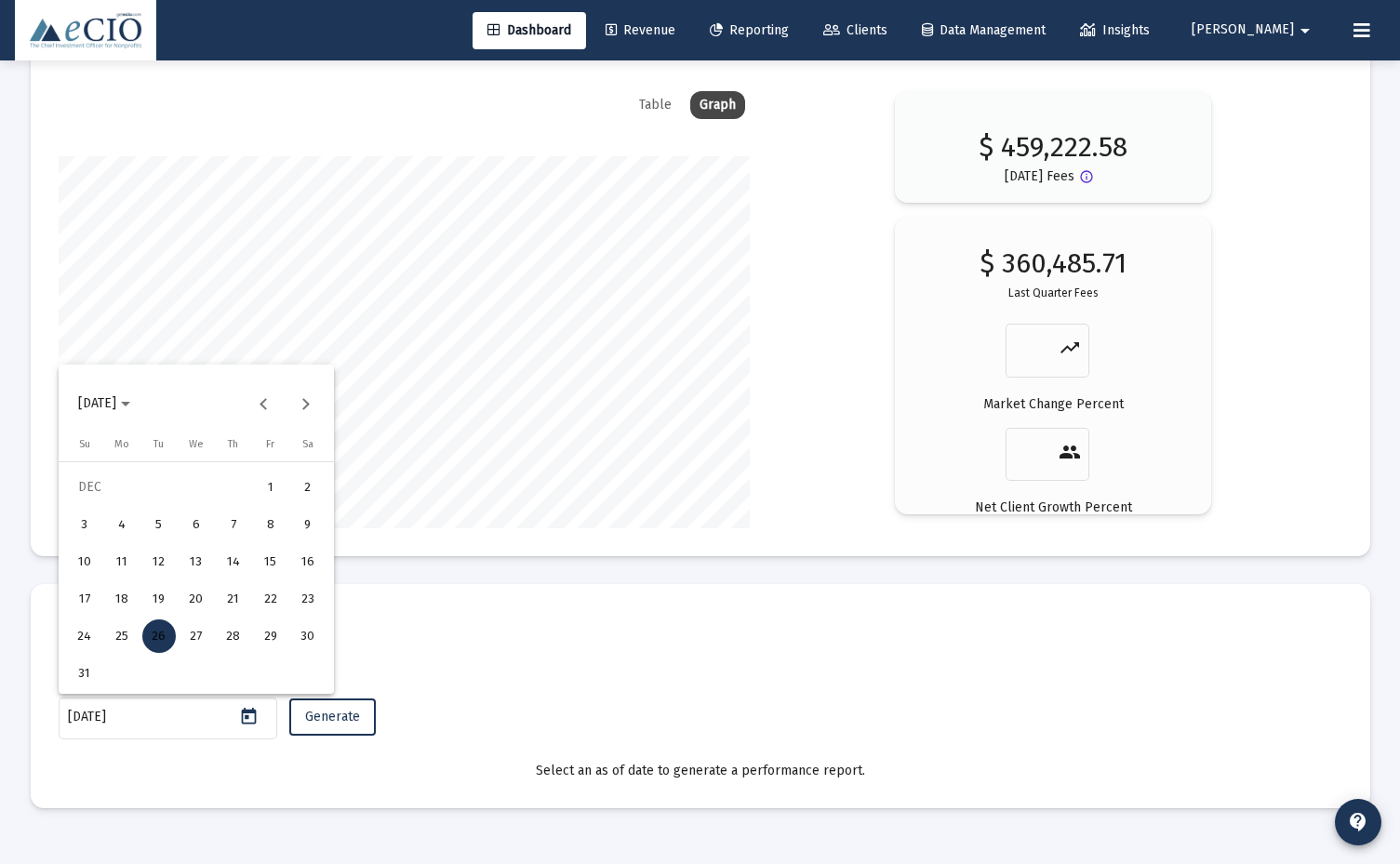
drag, startPoint x: 82, startPoint y: 670, endPoint x: 119, endPoint y: 670, distance: 37.0
click at [82, 670] on div "31" at bounding box center [84, 673] width 33 height 33
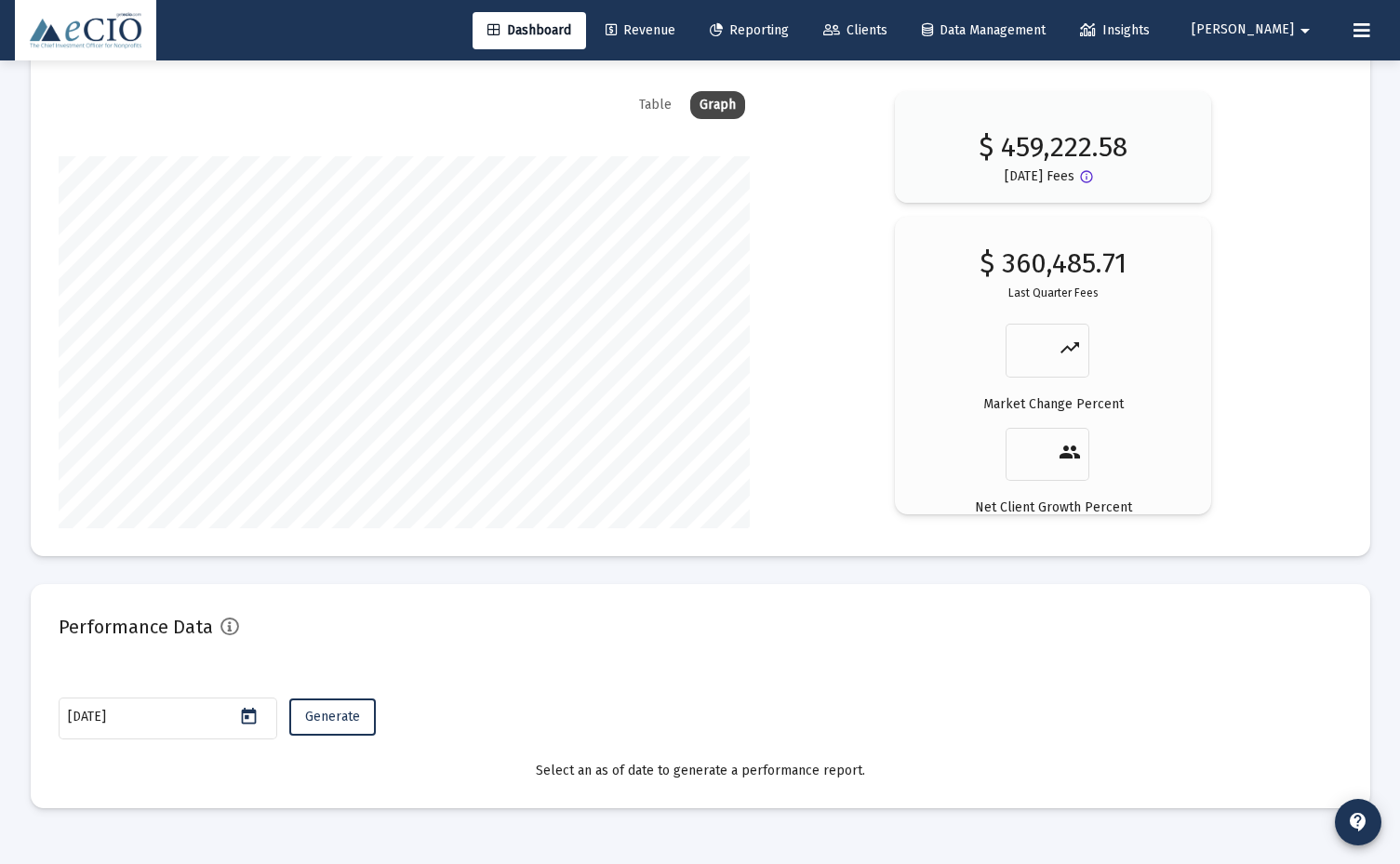
type input "[DATE]"
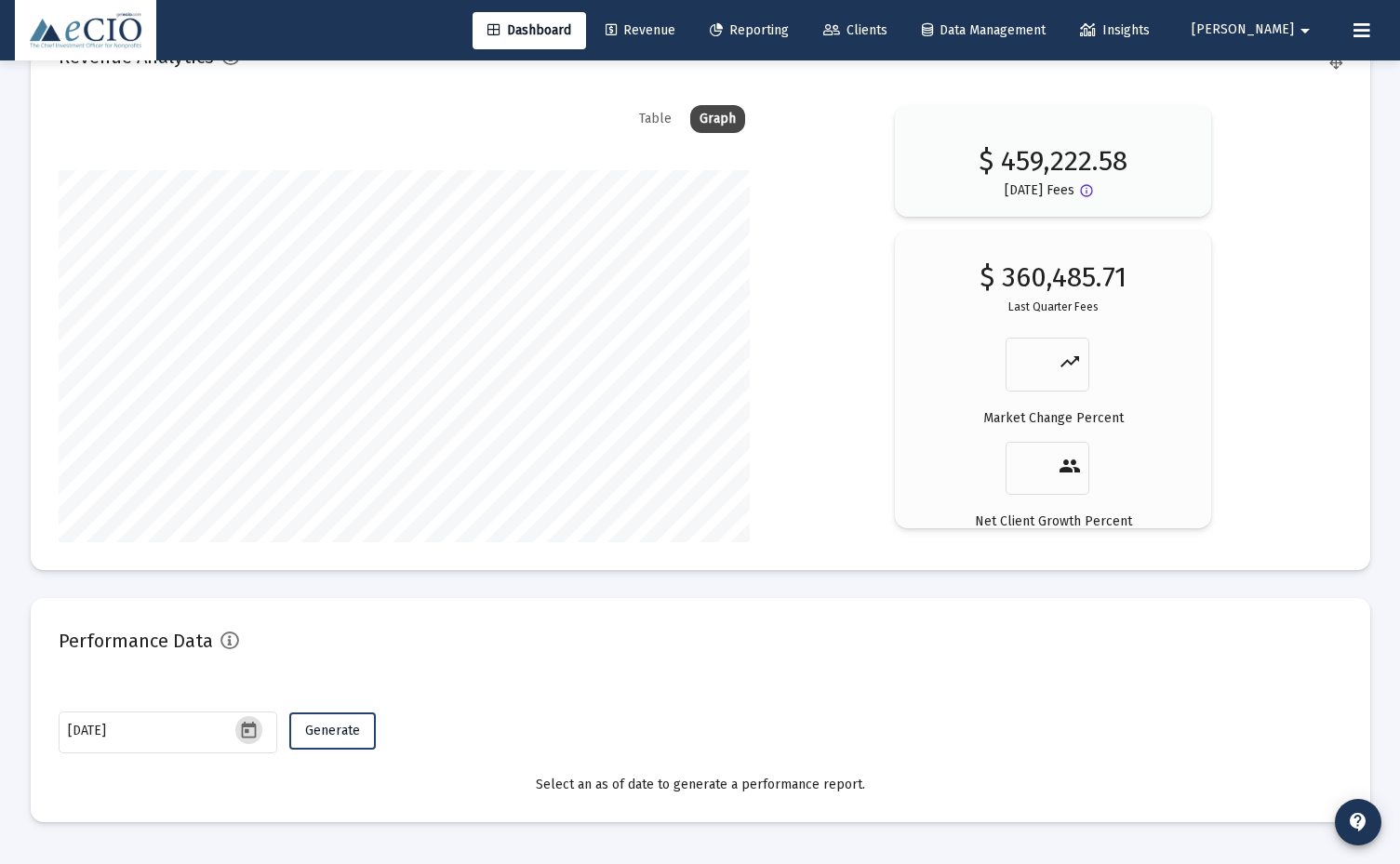
click at [345, 733] on span "Generate" at bounding box center [333, 731] width 55 height 16
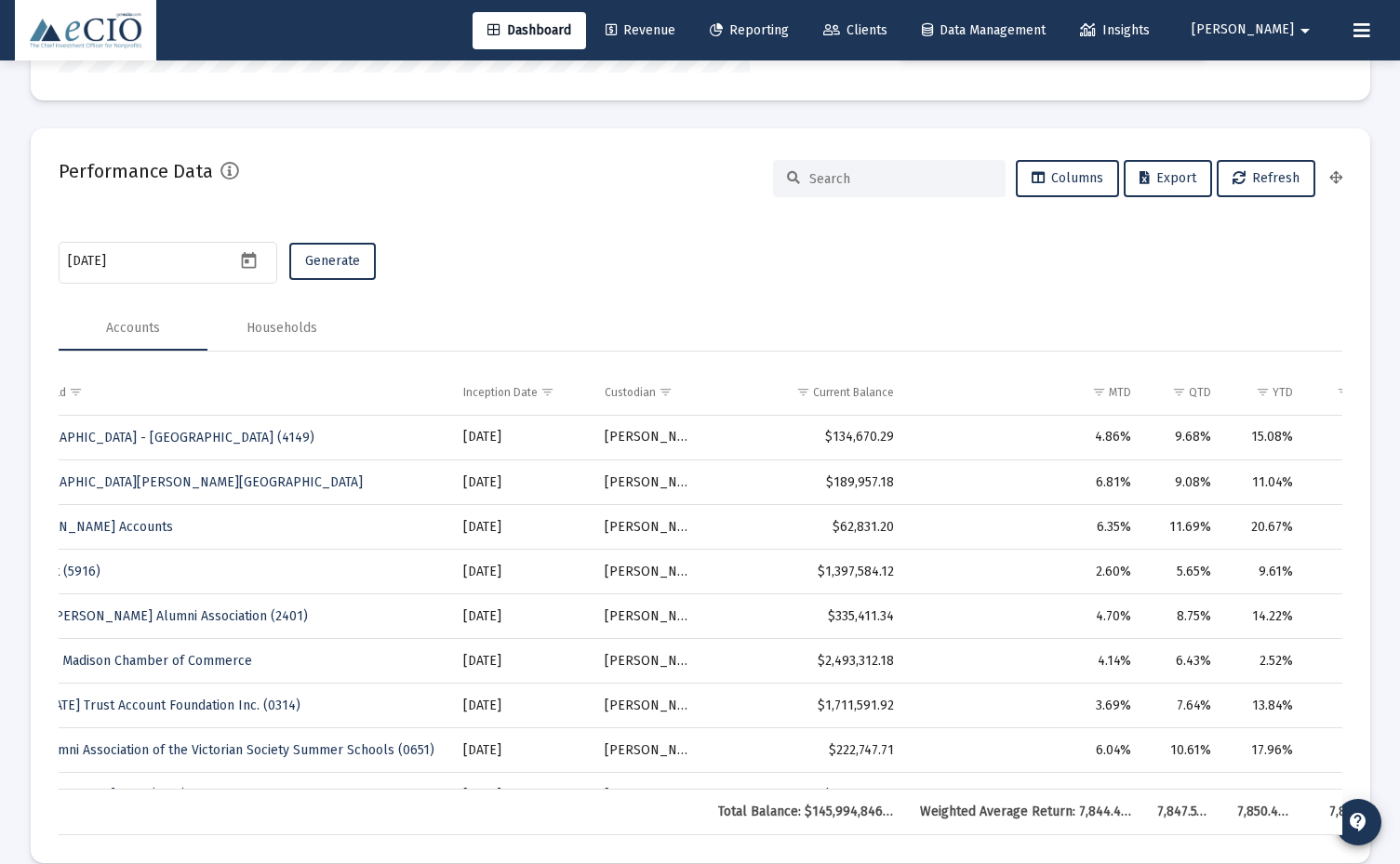
scroll to position [929722, 929831]
